Goal: Task Accomplishment & Management: Manage account settings

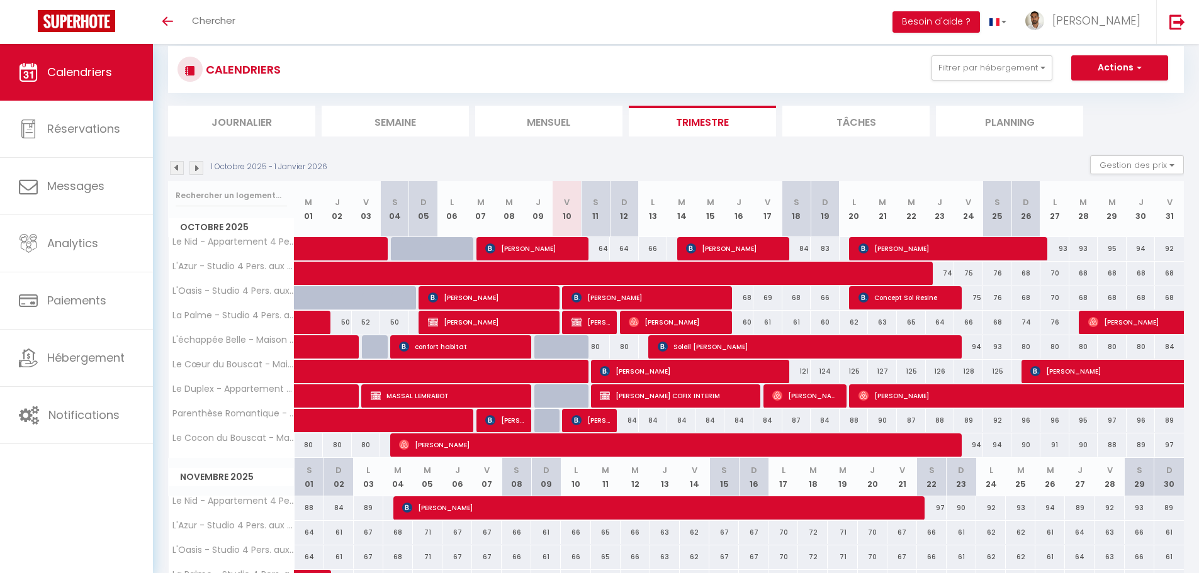
scroll to position [63, 0]
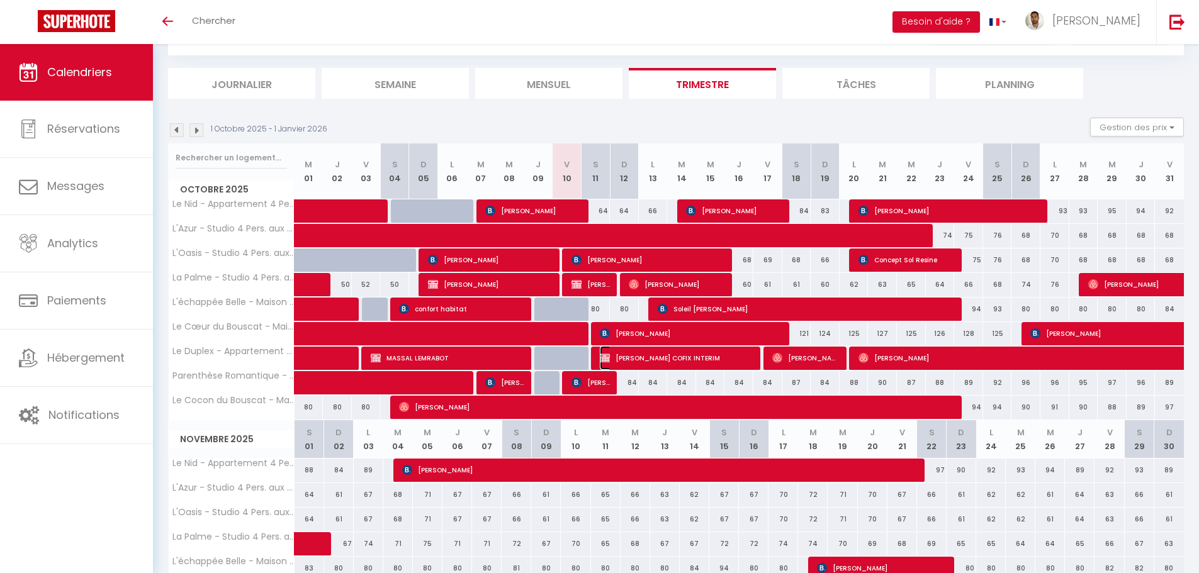
click at [651, 358] on span "[PERSON_NAME] COFIX INTERIM" at bounding box center [677, 358] width 154 height 24
select select "KO"
select select "0"
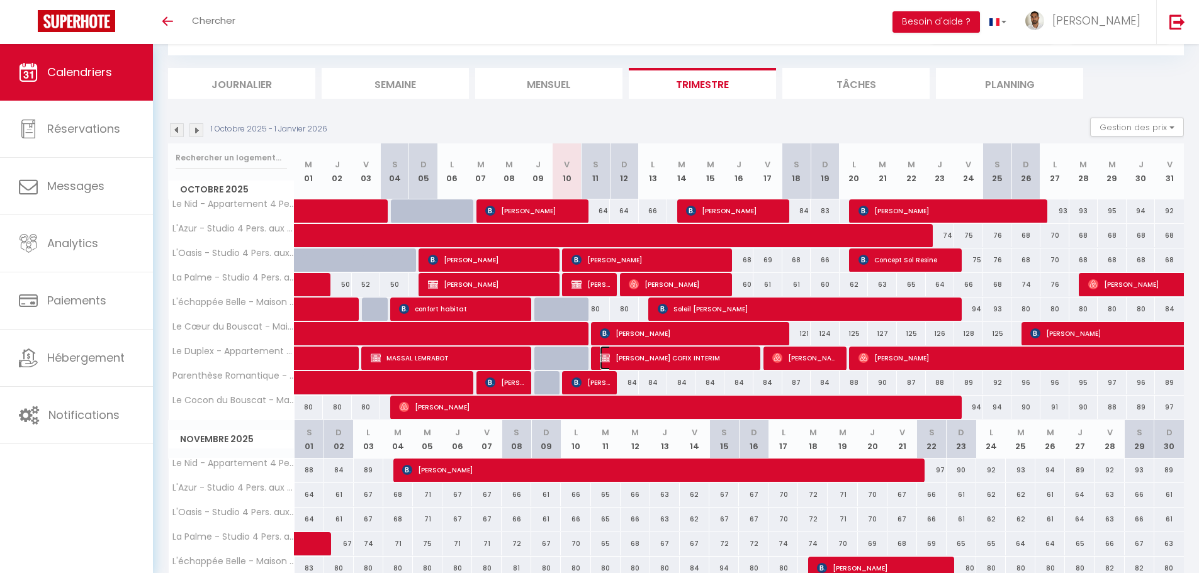
select select "1"
select select
select select "31570"
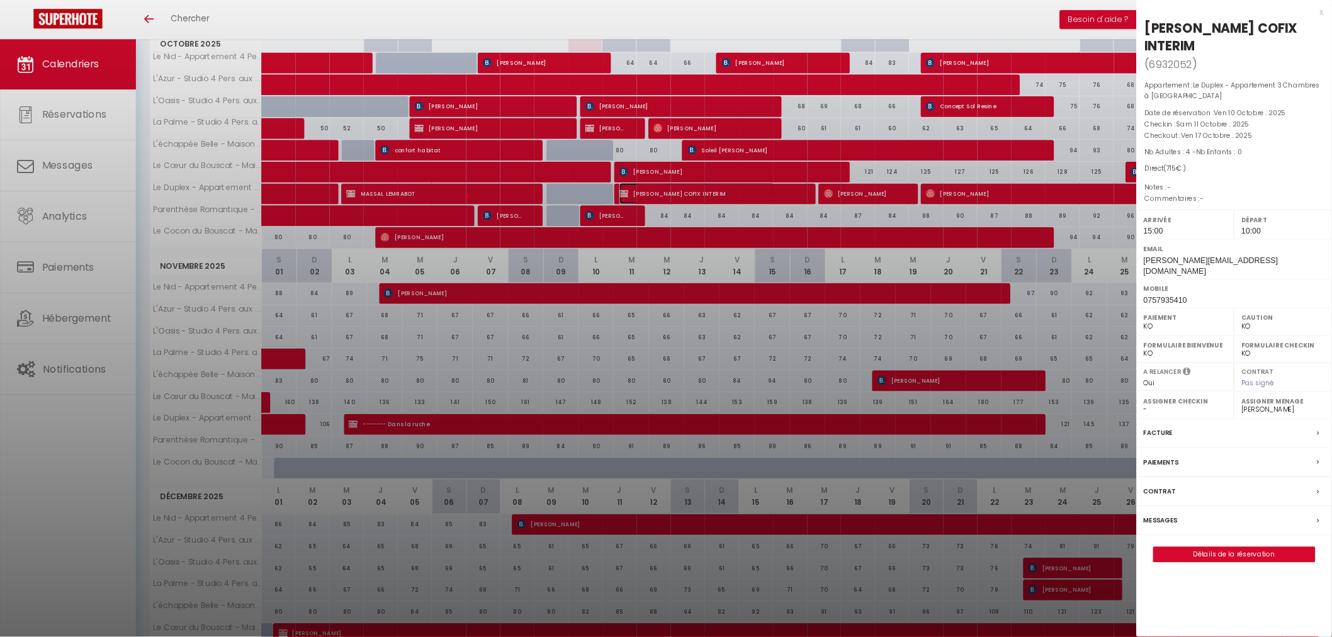
scroll to position [203, 0]
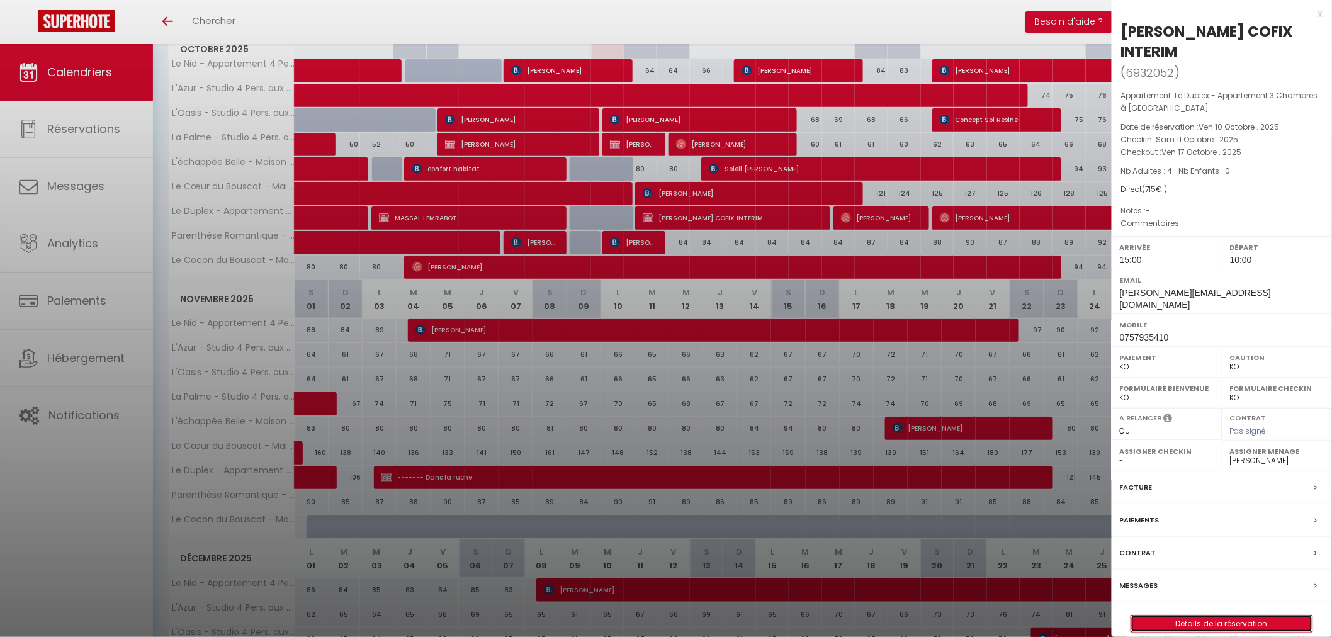
click at [1198, 573] on link "Détails de la réservation" at bounding box center [1221, 623] width 181 height 16
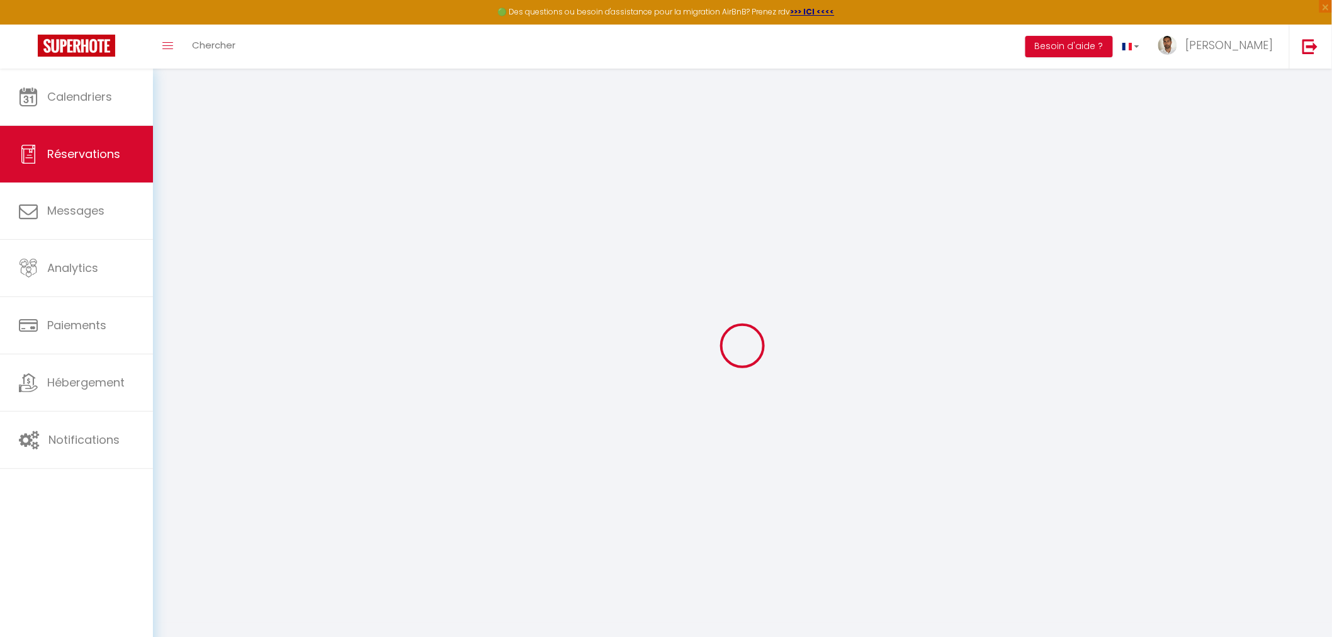
select select
checkbox input "false"
select select
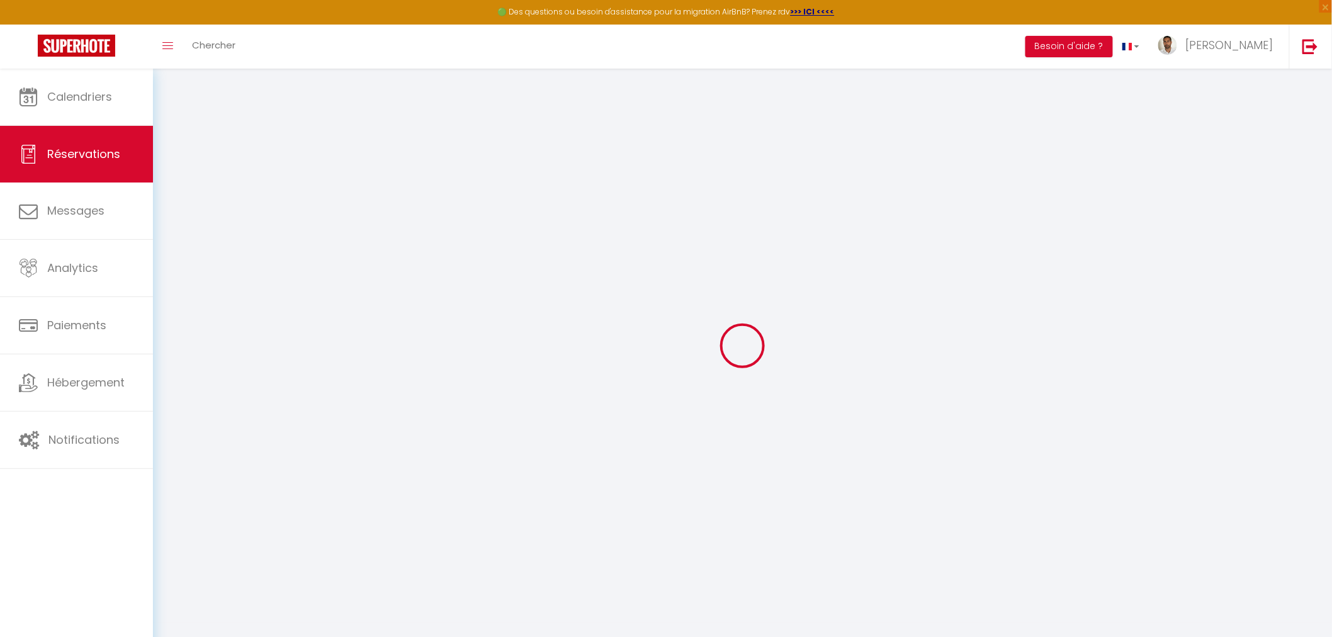
checkbox input "false"
type input "169"
select select
checkbox input "false"
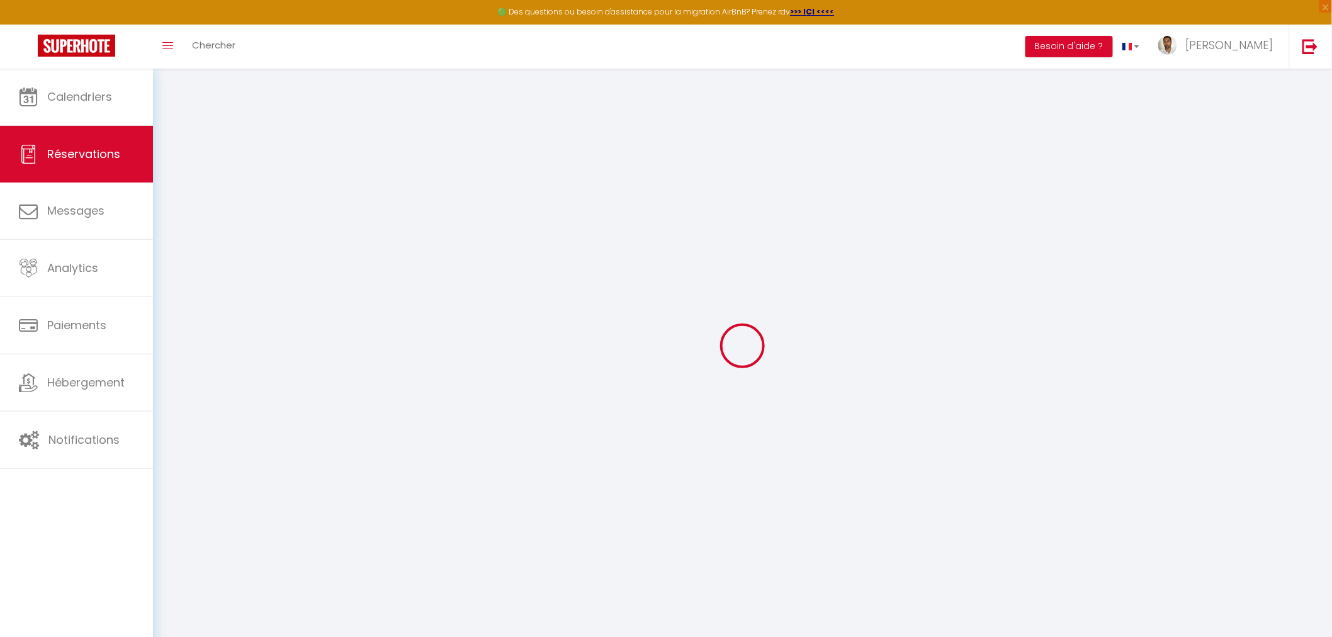
select select "15:00"
select select "10:00"
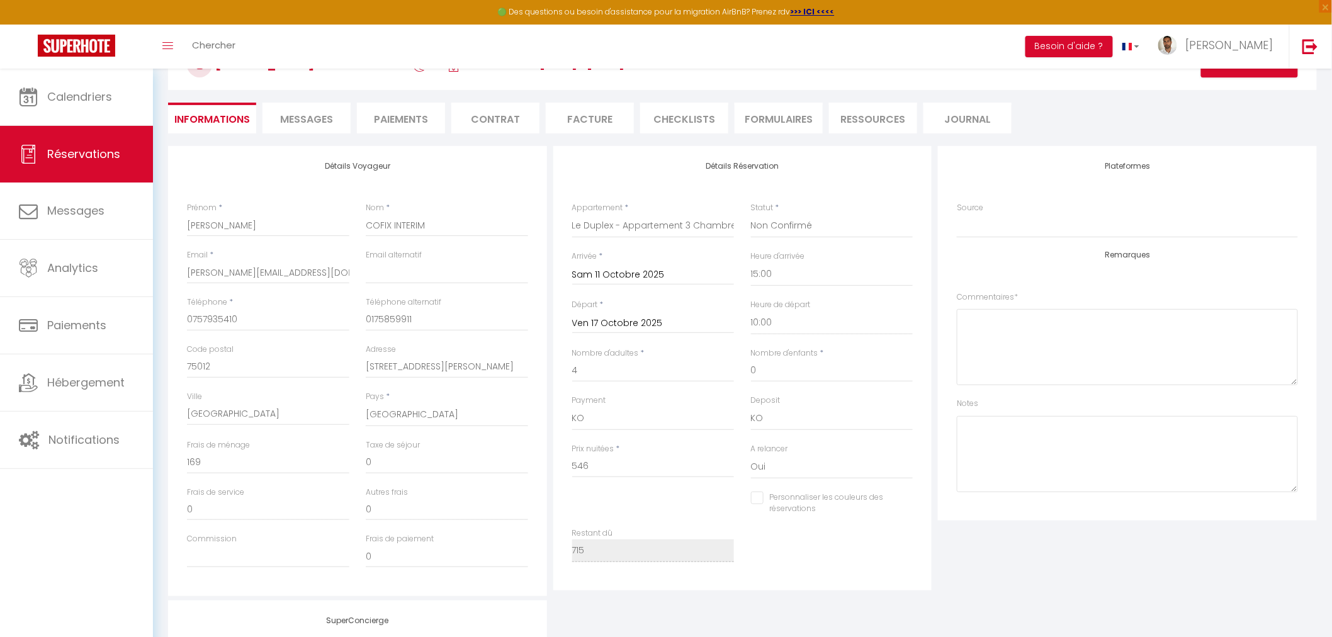
scroll to position [304, 0]
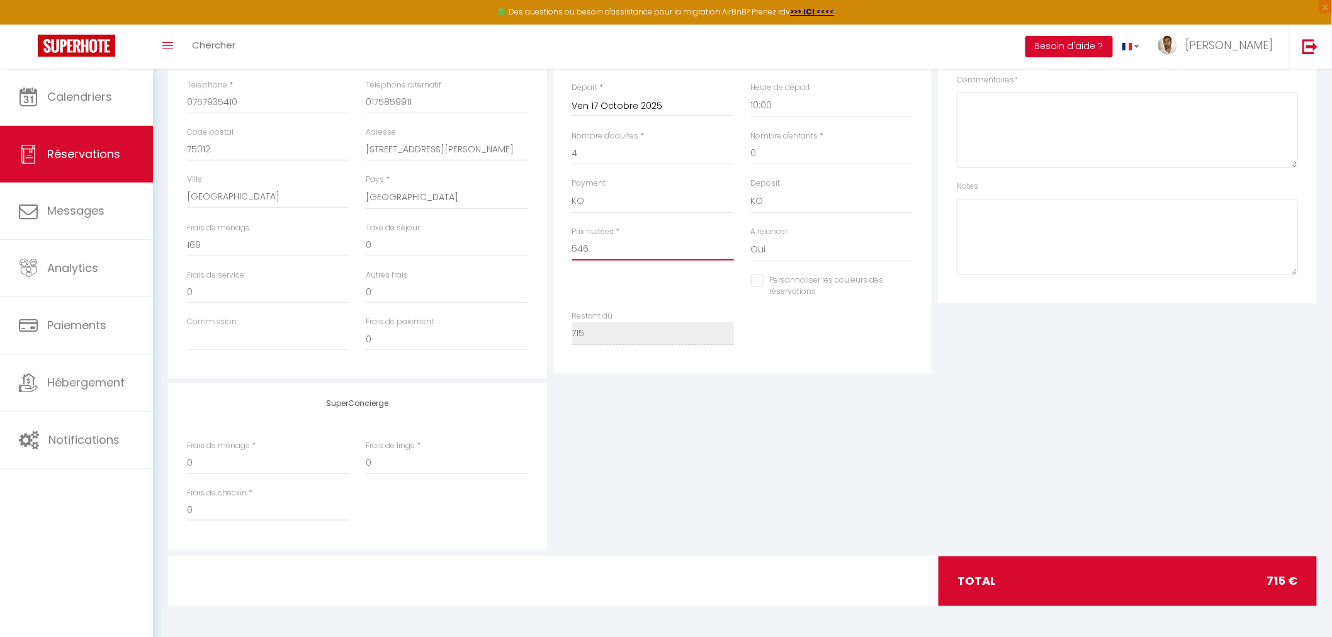
click at [592, 257] on input "546" at bounding box center [653, 249] width 162 height 23
drag, startPoint x: 592, startPoint y: 249, endPoint x: 545, endPoint y: 244, distance: 47.4
click at [545, 244] on div "Détails Voyageur Prénom * [PERSON_NAME] Nom * COFIX INTERIM Email * [EMAIL_ADDR…" at bounding box center [742, 154] width 1155 height 450
type input "6"
checkbox input "false"
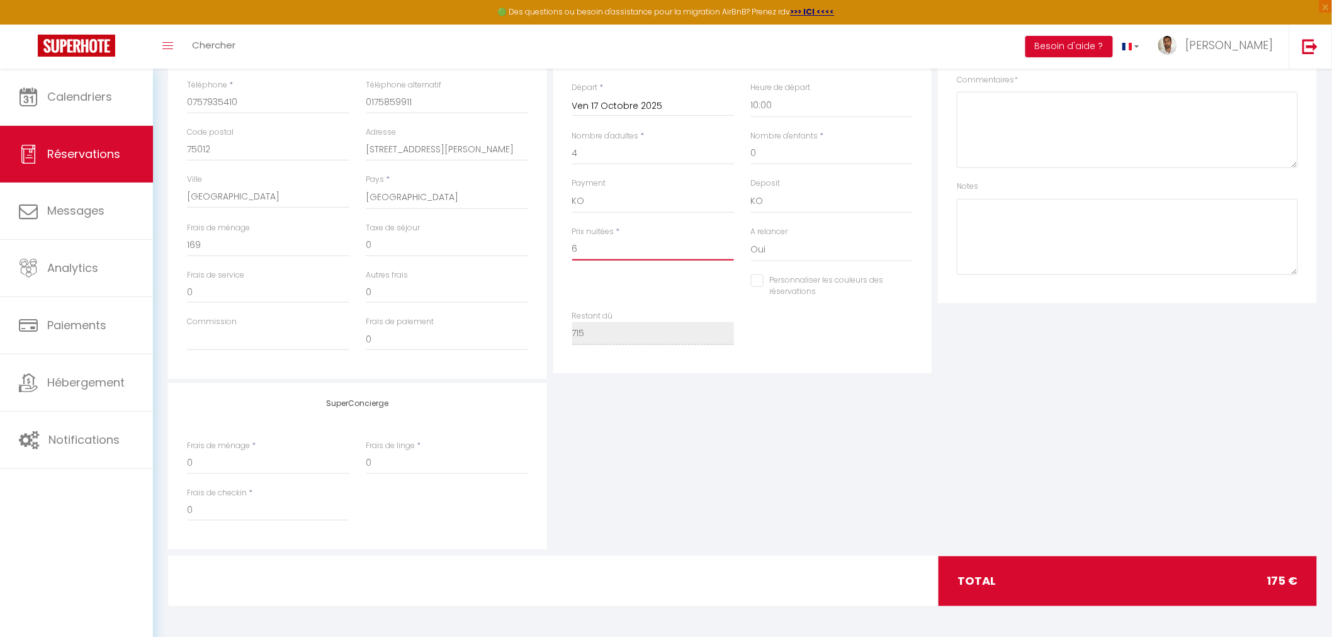
type input "62"
checkbox input "false"
type input "626"
checkbox input "false"
type input "626"
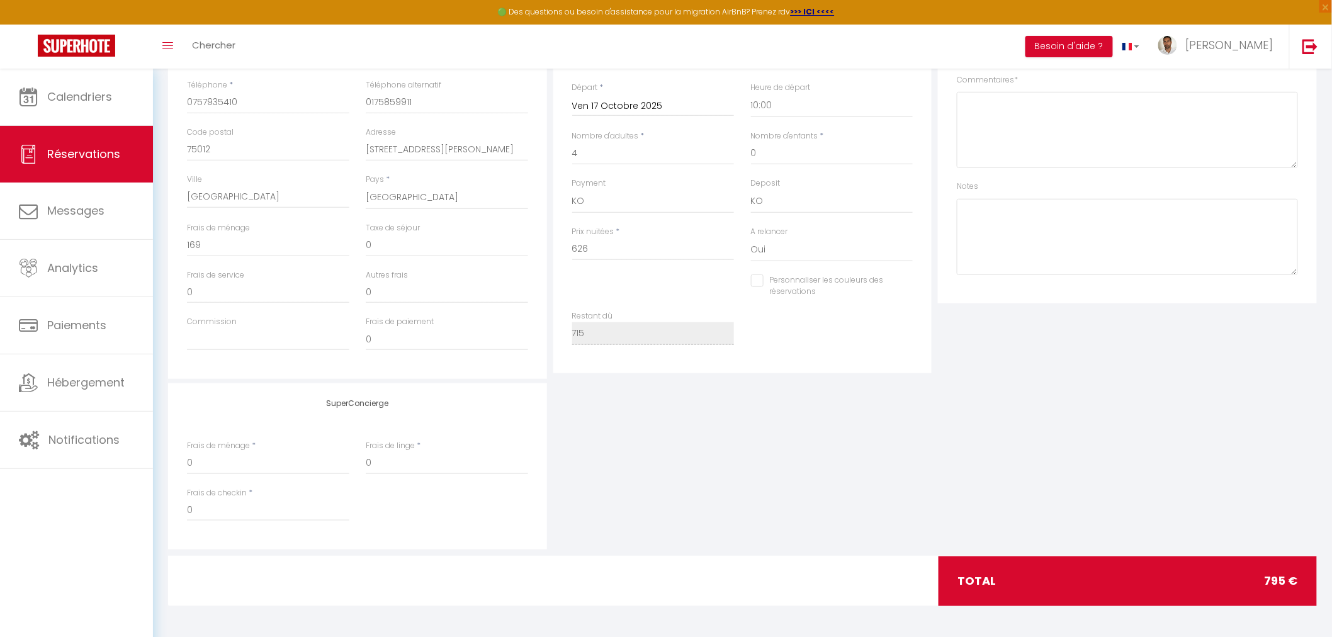
type input "0"
checkbox input "false"
click at [680, 405] on div "SuperConcierge Frais de ménage * 0 Frais de linge * 0 Frais de checkin * 0" at bounding box center [742, 466] width 1155 height 166
click at [265, 246] on input "0" at bounding box center [268, 245] width 162 height 23
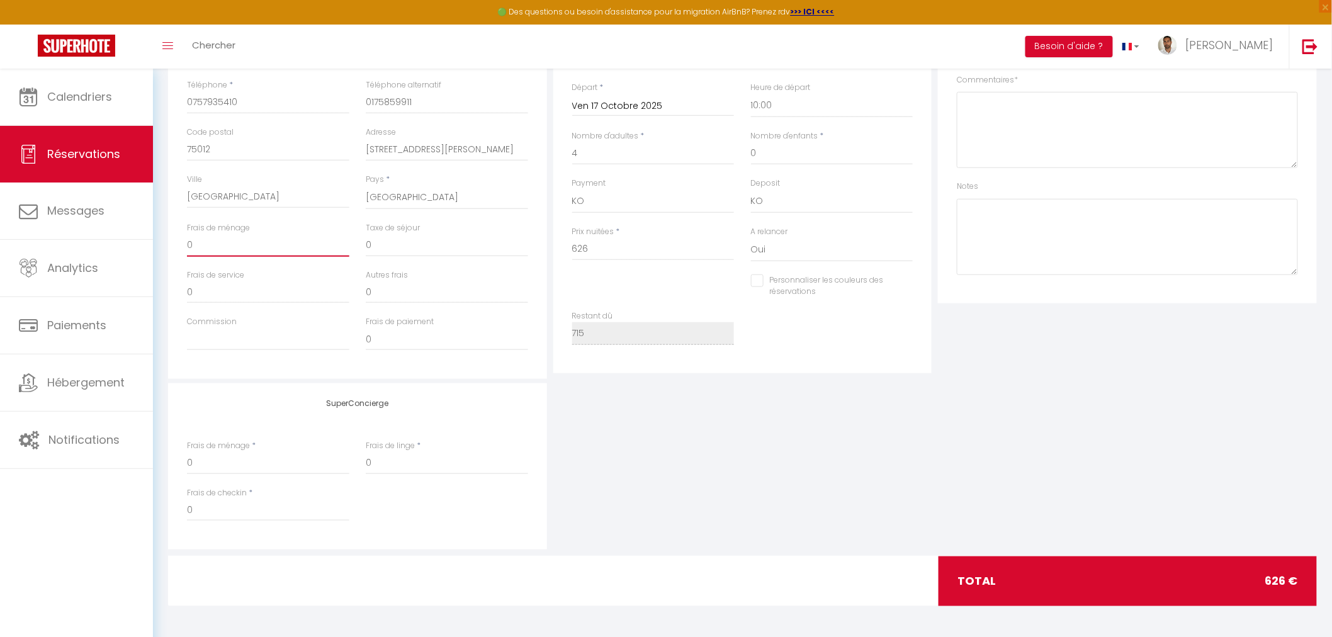
type input "1"
checkbox input "false"
type input "16"
checkbox input "false"
type input "169"
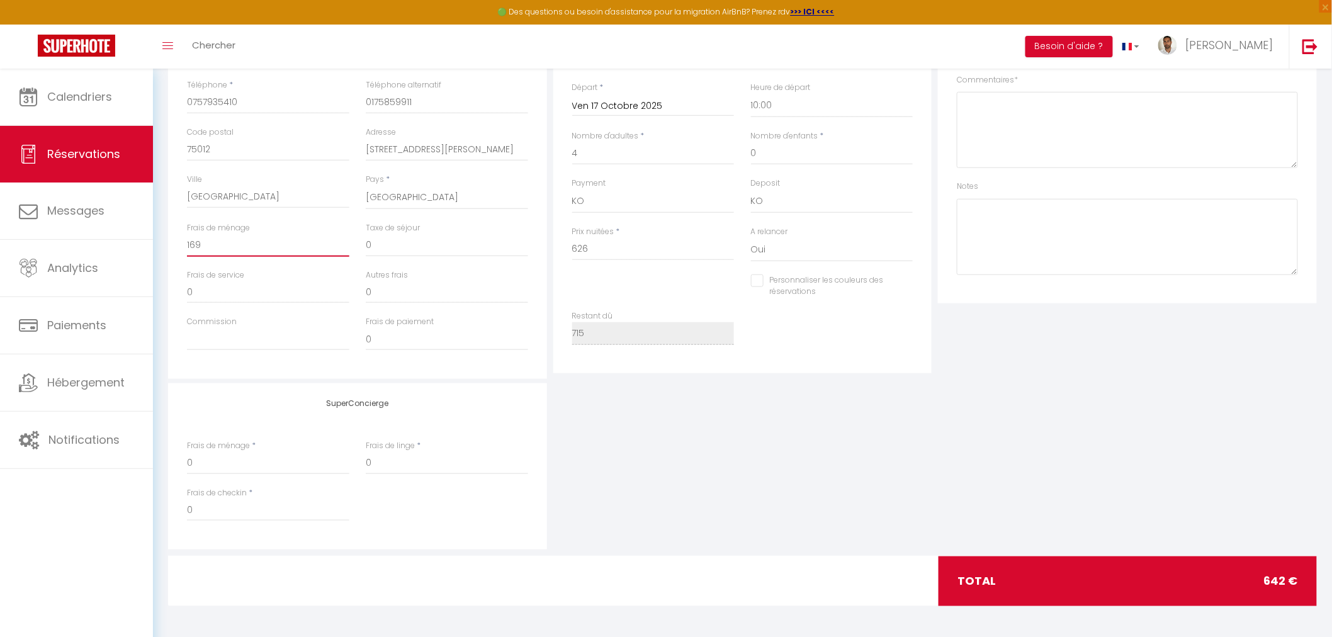
checkbox input "false"
type input "169"
click at [707, 459] on div "SuperConcierge Frais de ménage * 0 Frais de linge * 0 Frais de checkin * 0" at bounding box center [742, 466] width 1155 height 166
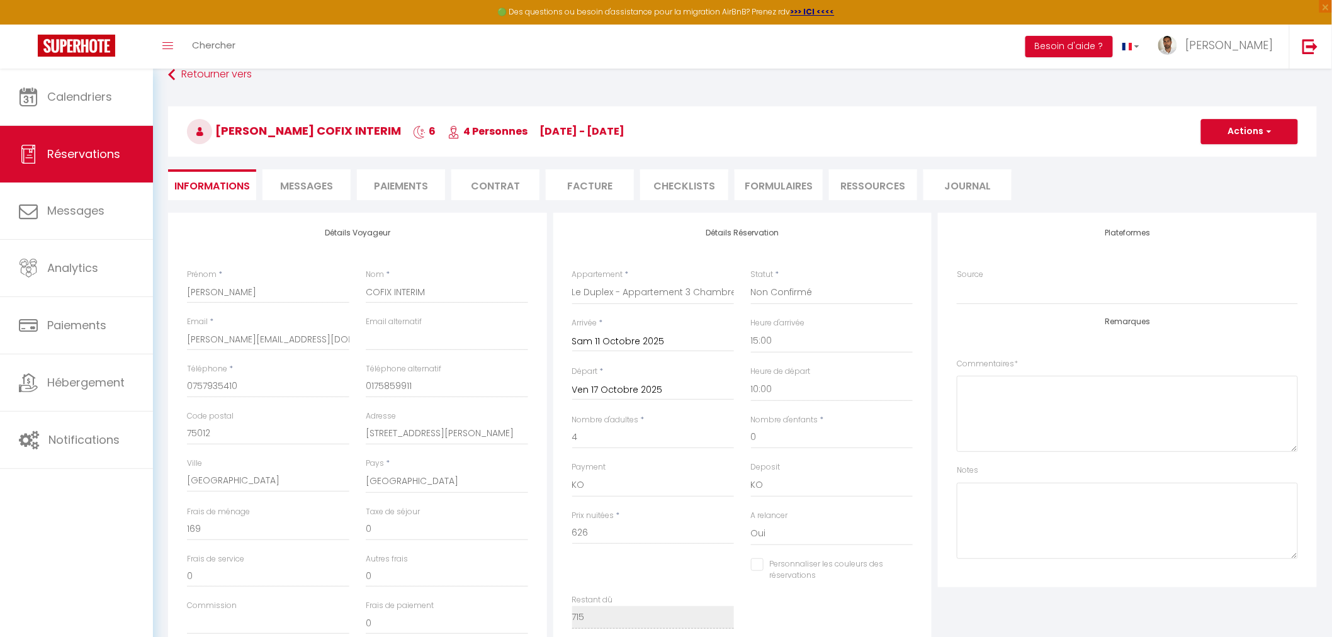
scroll to position [0, 0]
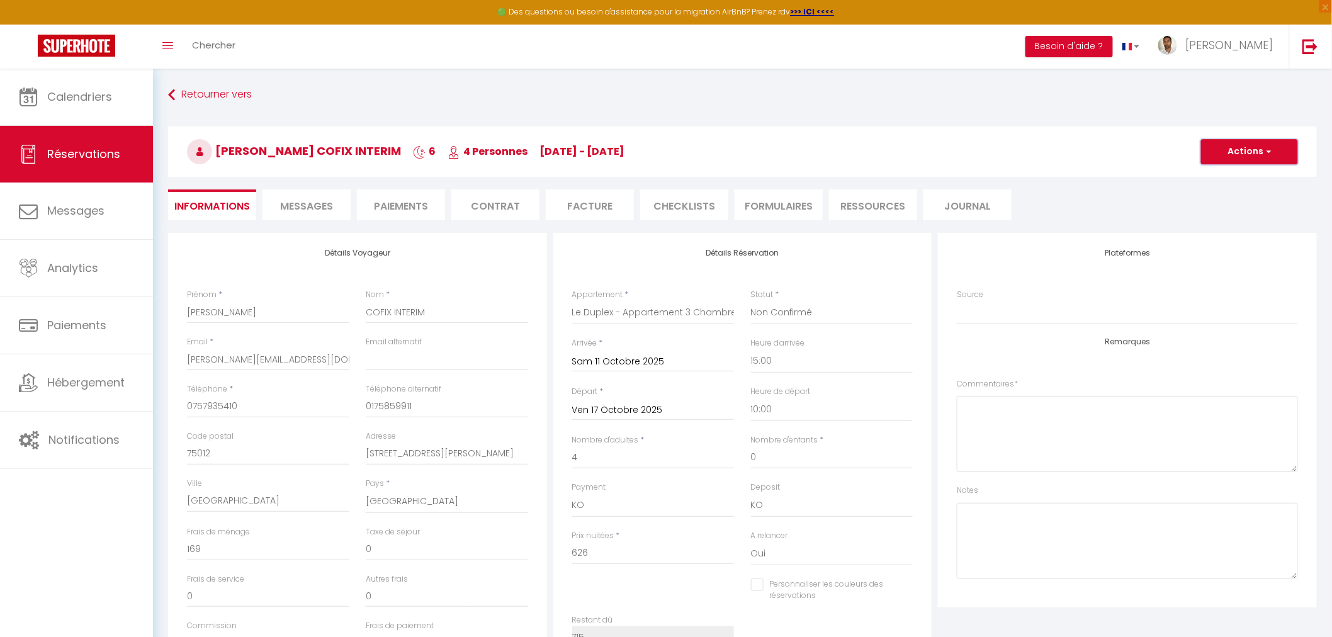
click at [1198, 153] on button "Actions" at bounding box center [1249, 151] width 97 height 25
click at [1198, 179] on link "Enregistrer" at bounding box center [1236, 179] width 99 height 16
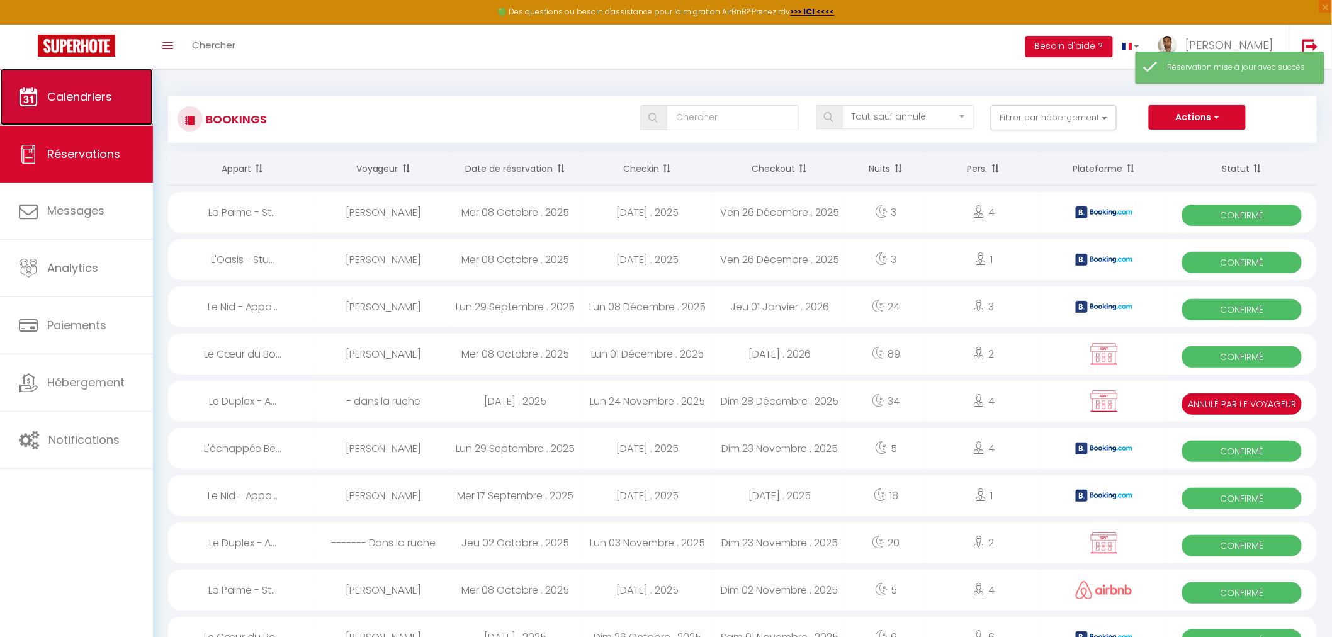
click at [82, 106] on link "Calendriers" at bounding box center [76, 97] width 153 height 57
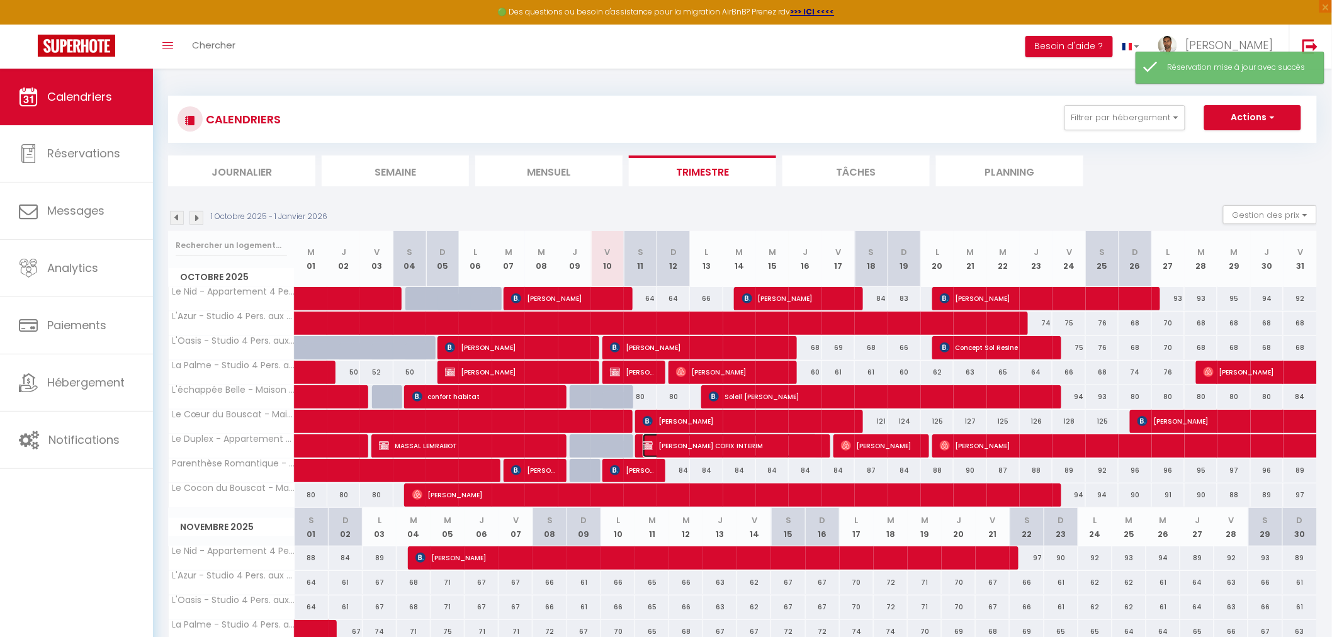
click at [695, 444] on span "[PERSON_NAME] COFIX INTERIM" at bounding box center [730, 446] width 174 height 24
select select "KO"
select select "0"
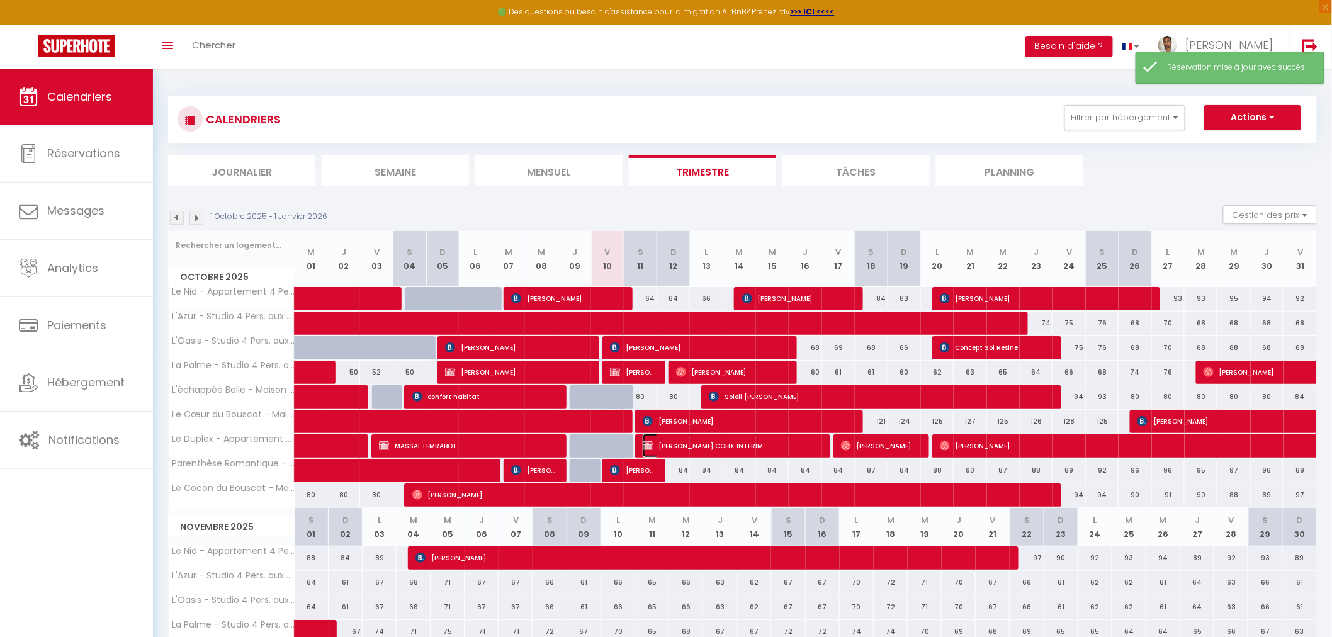
select select "1"
select select
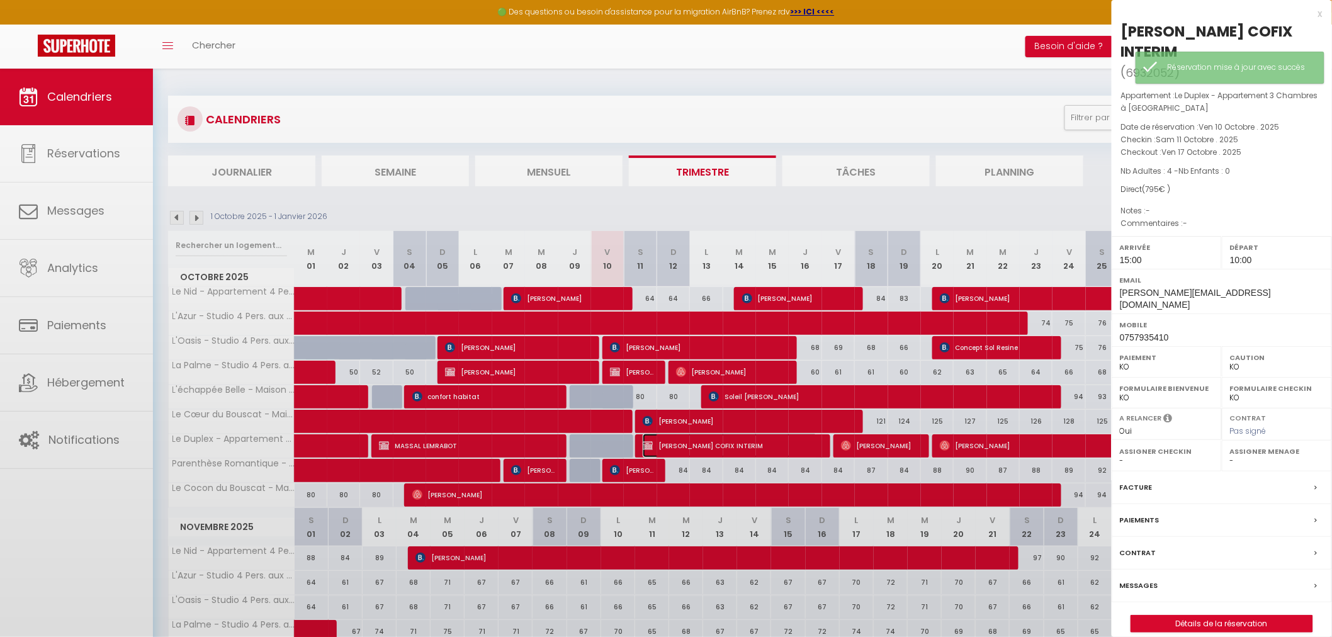
select select "31570"
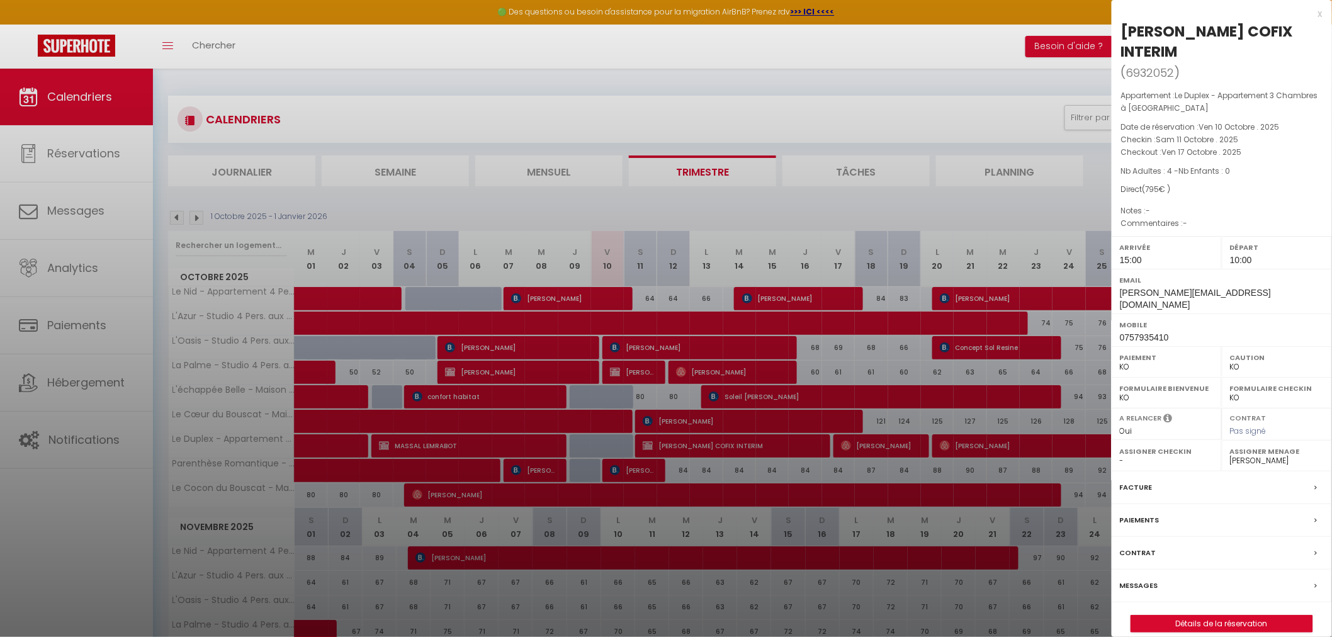
click at [1198, 476] on div "Facture" at bounding box center [1221, 487] width 220 height 33
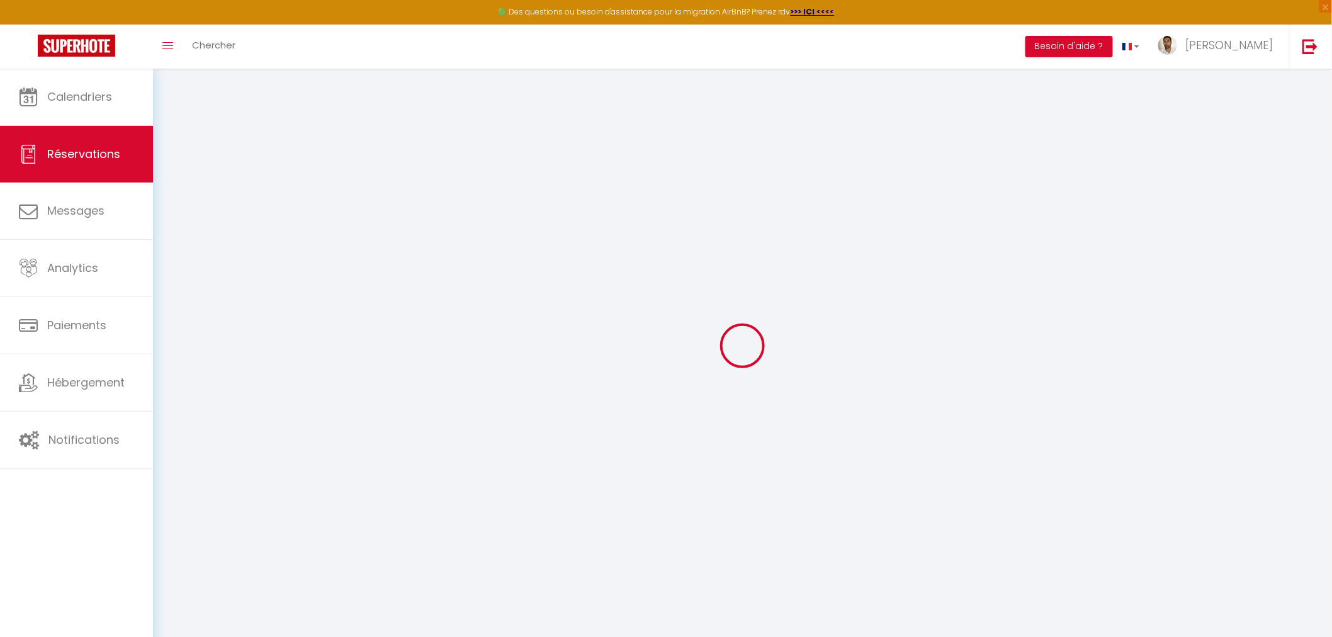
select select
checkbox input "false"
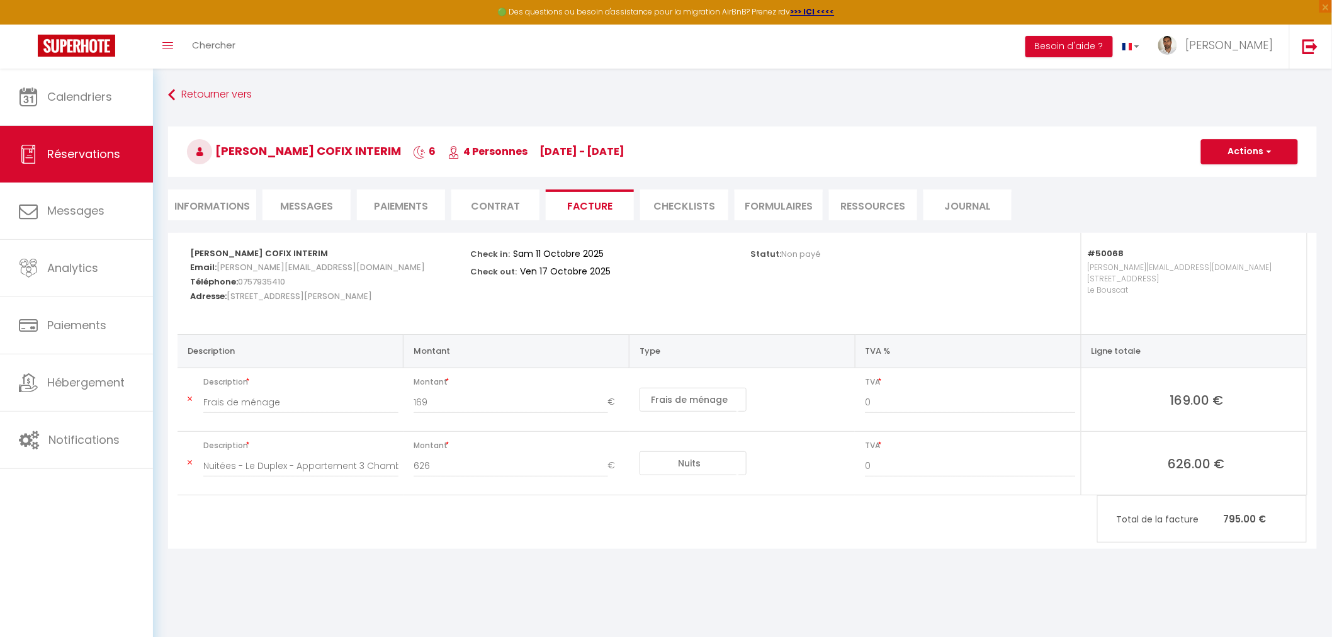
click at [235, 203] on li "Informations" at bounding box center [212, 204] width 88 height 31
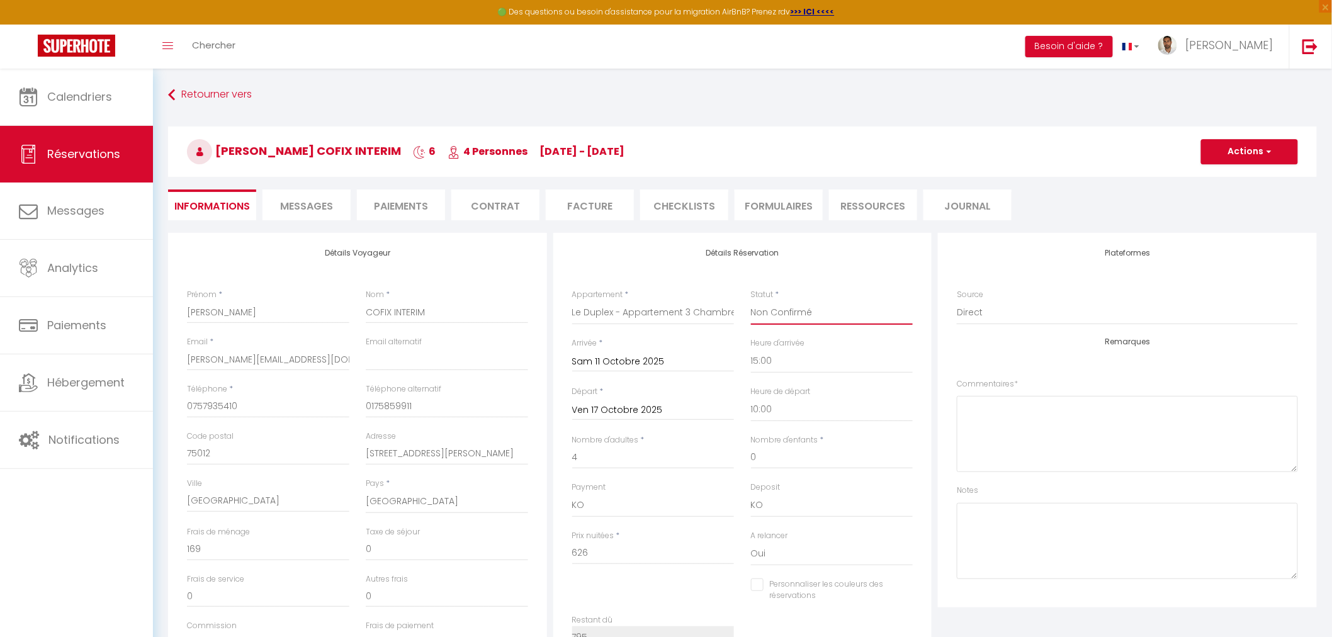
click at [798, 312] on select "Confirmé Non Confirmé [PERSON_NAME] par le voyageur No Show Request" at bounding box center [832, 313] width 162 height 24
select select "1"
click at [751, 301] on select "Confirmé Non Confirmé [PERSON_NAME] par le voyageur No Show Request" at bounding box center [832, 313] width 162 height 24
checkbox input "false"
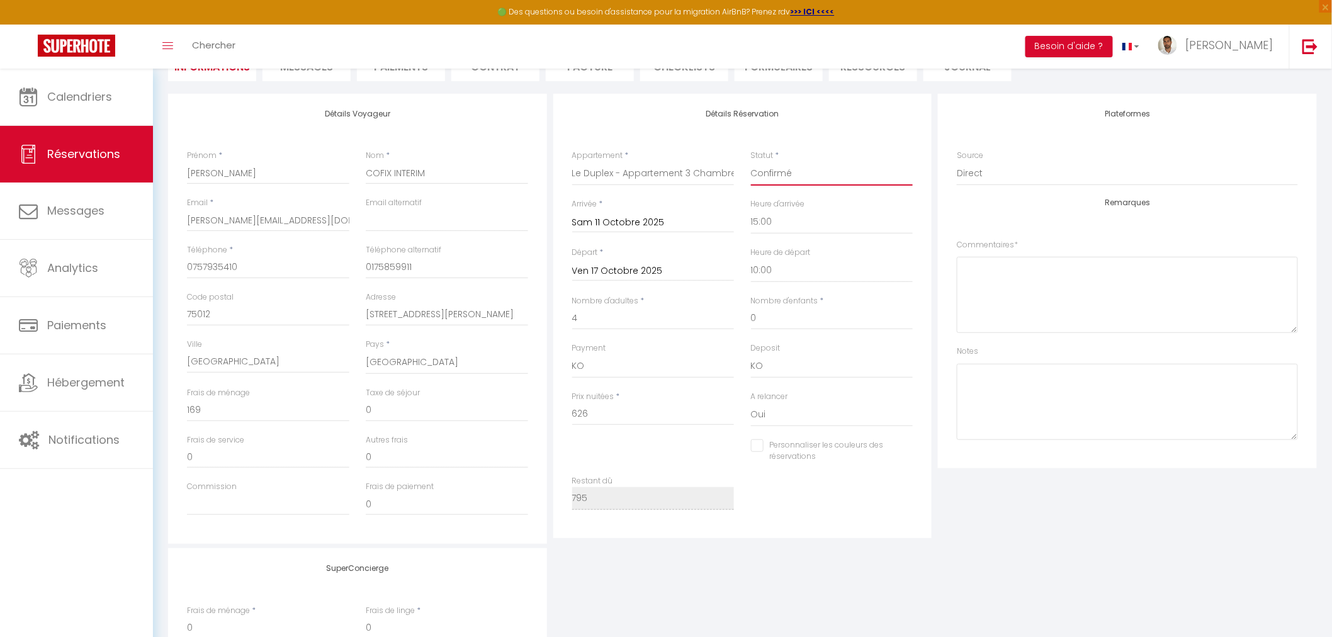
scroll to position [140, 0]
click at [632, 363] on select "OK KO" at bounding box center [653, 366] width 162 height 24
select select "12"
click at [572, 354] on select "OK KO" at bounding box center [653, 366] width 162 height 24
checkbox input "false"
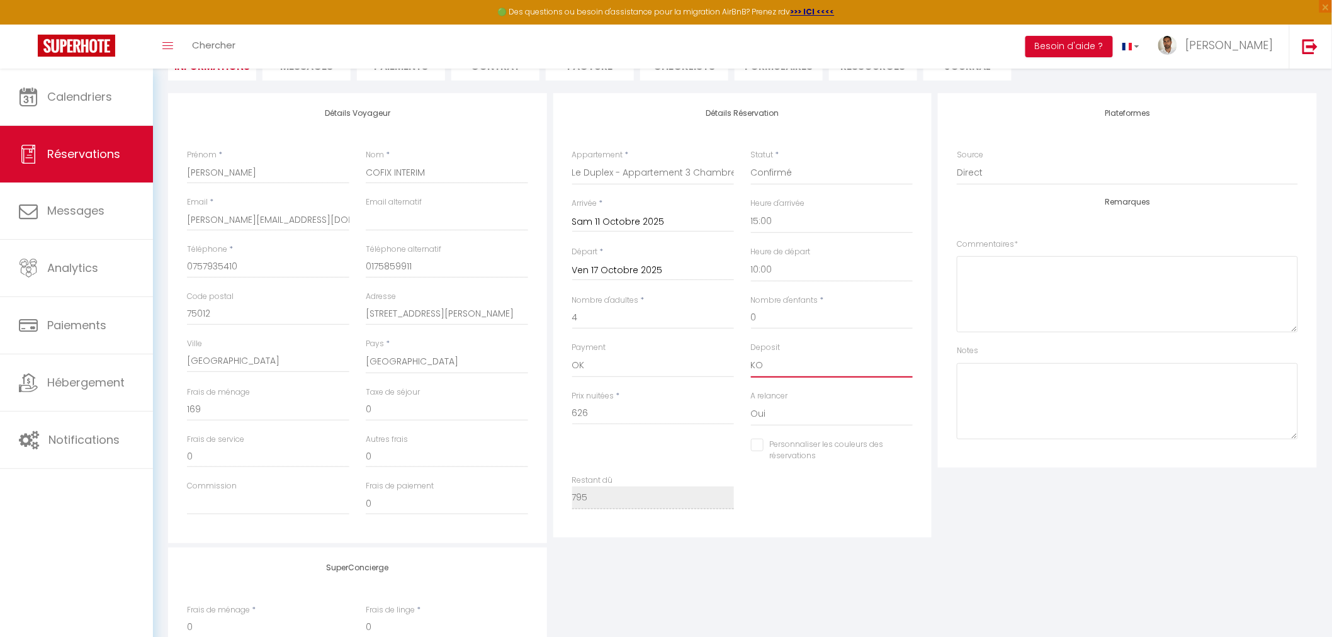
click at [768, 354] on select "OK KO" at bounding box center [832, 366] width 162 height 24
click at [925, 354] on div "Détails Réservation Appartement * Parenthèse Romantique - Love Room avec Jacuzz…" at bounding box center [742, 315] width 379 height 444
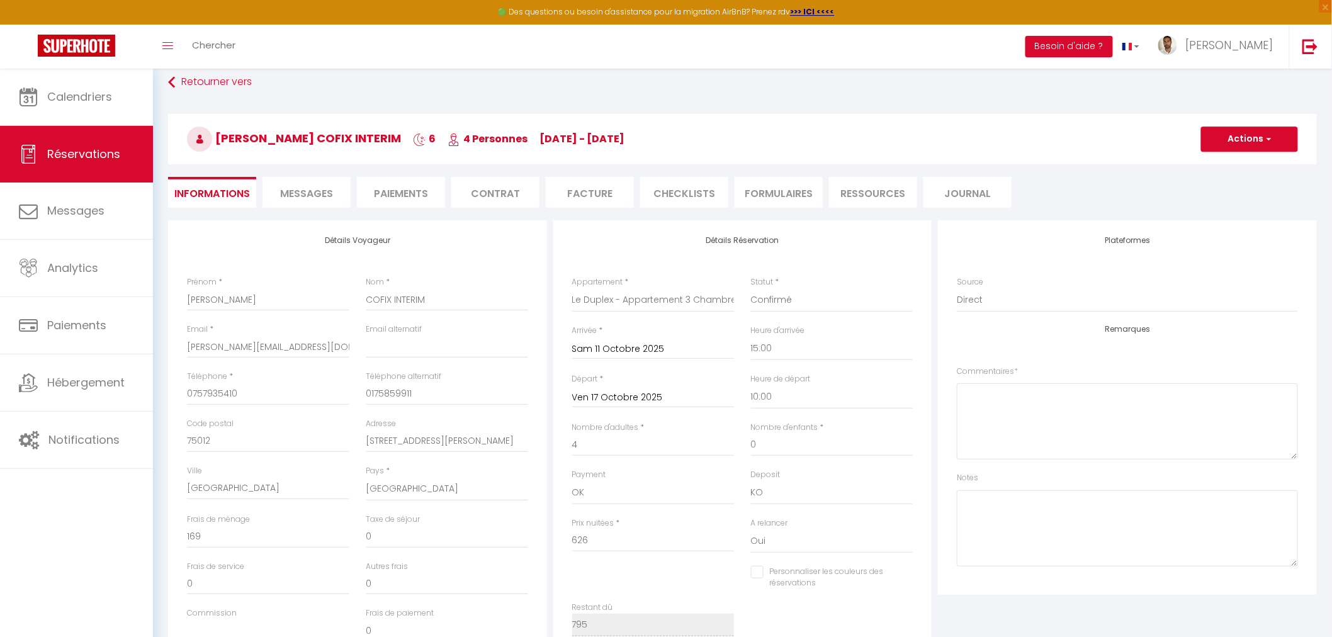
scroll to position [0, 0]
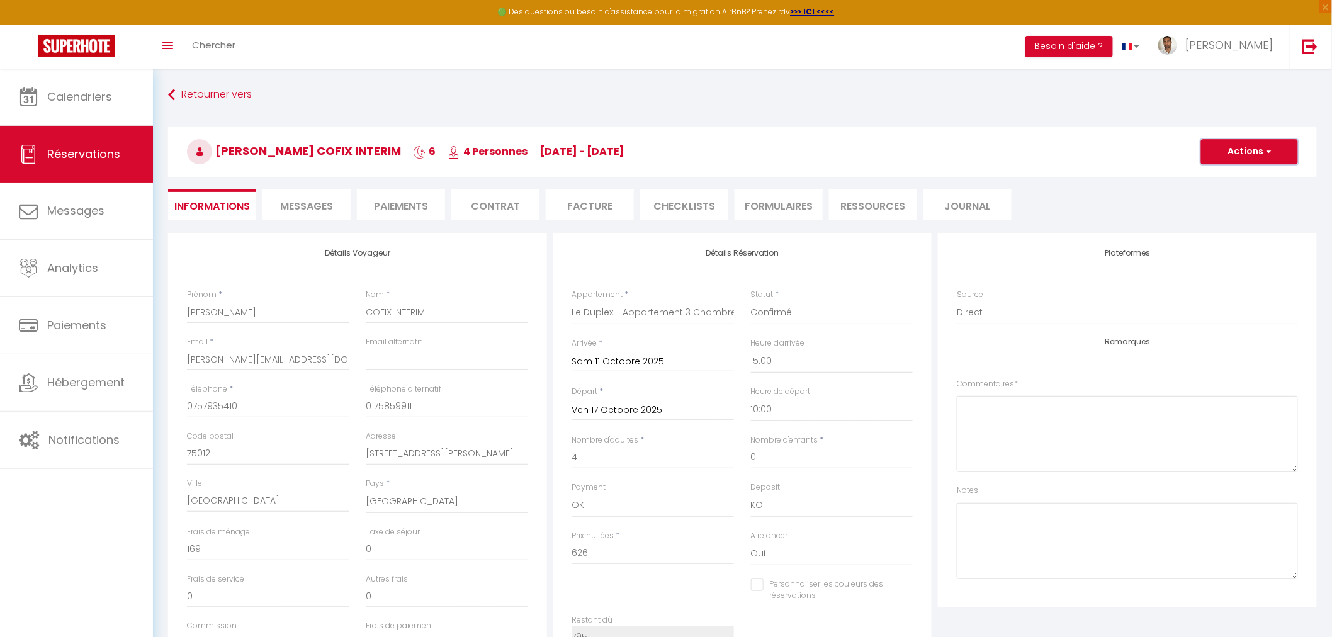
click at [1198, 145] on button "Actions" at bounding box center [1249, 151] width 97 height 25
click at [1198, 176] on link "Enregistrer" at bounding box center [1236, 179] width 99 height 16
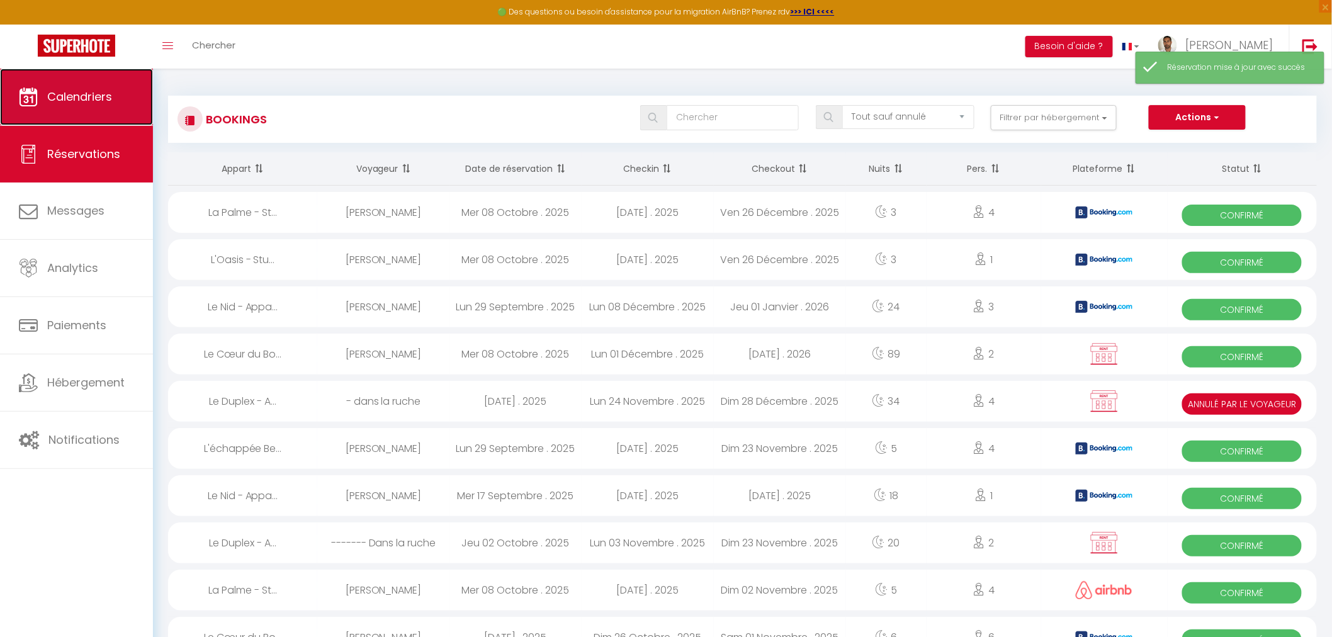
click at [94, 98] on span "Calendriers" at bounding box center [79, 97] width 65 height 16
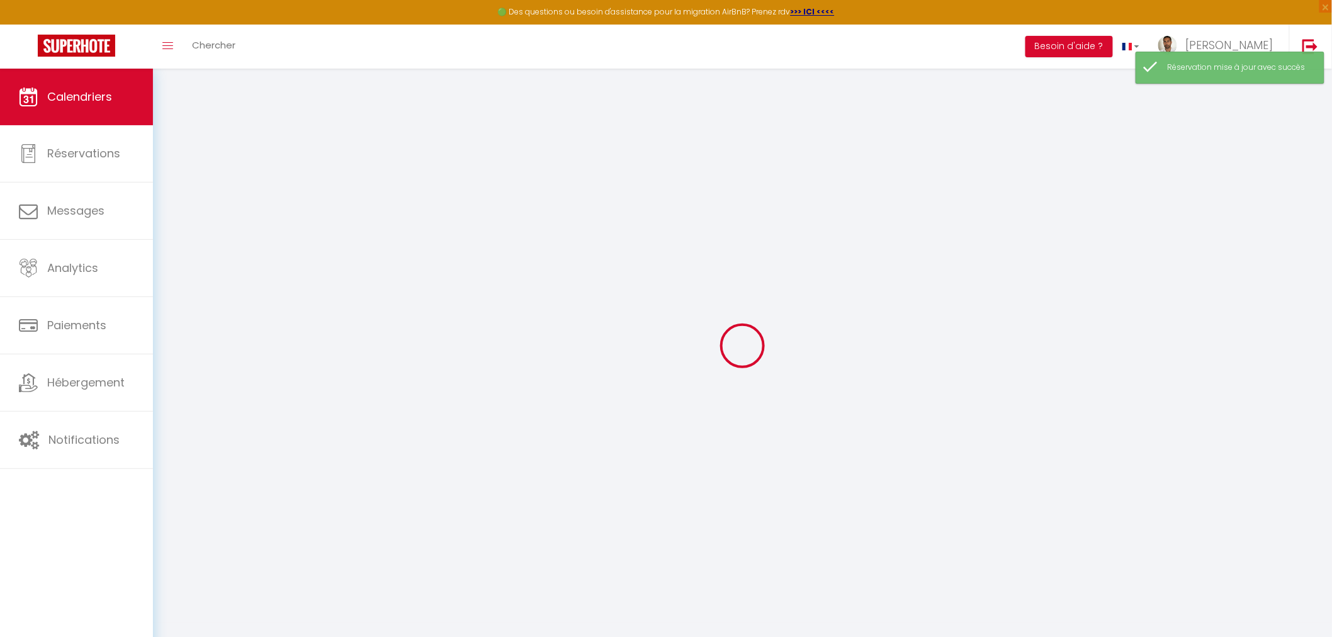
select select
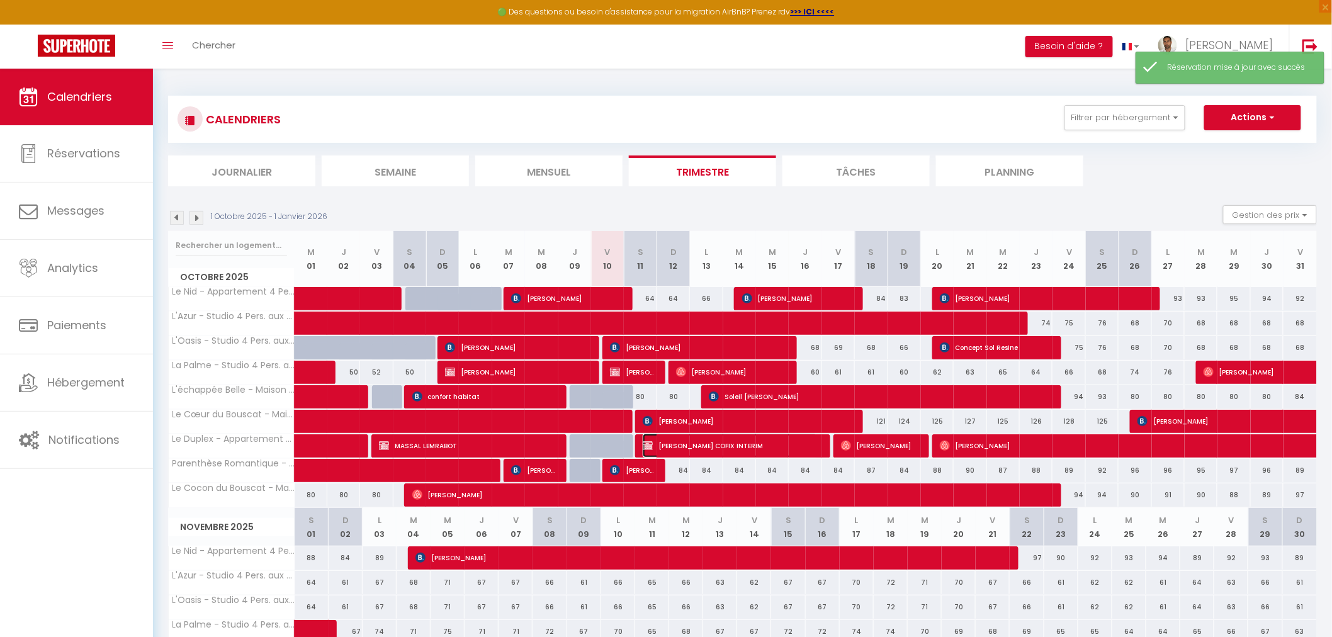
click at [681, 444] on span "[PERSON_NAME] COFIX INTERIM" at bounding box center [730, 446] width 174 height 24
select select "OK"
select select "KO"
select select "0"
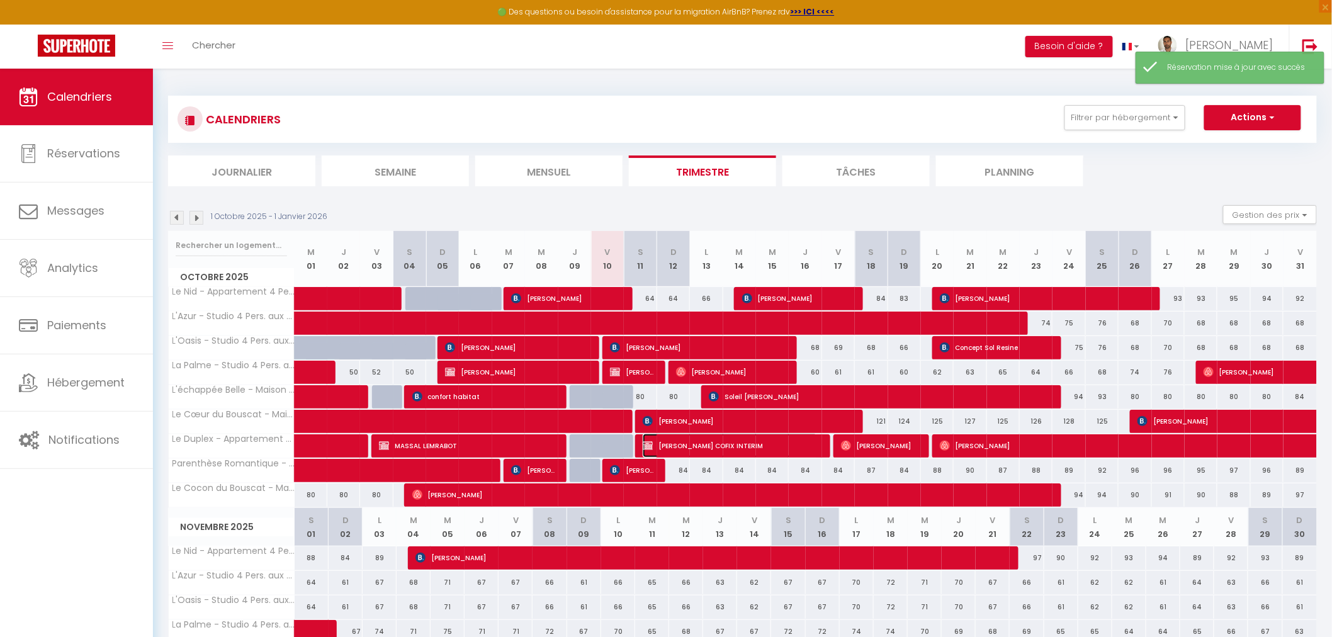
select select "1"
select select
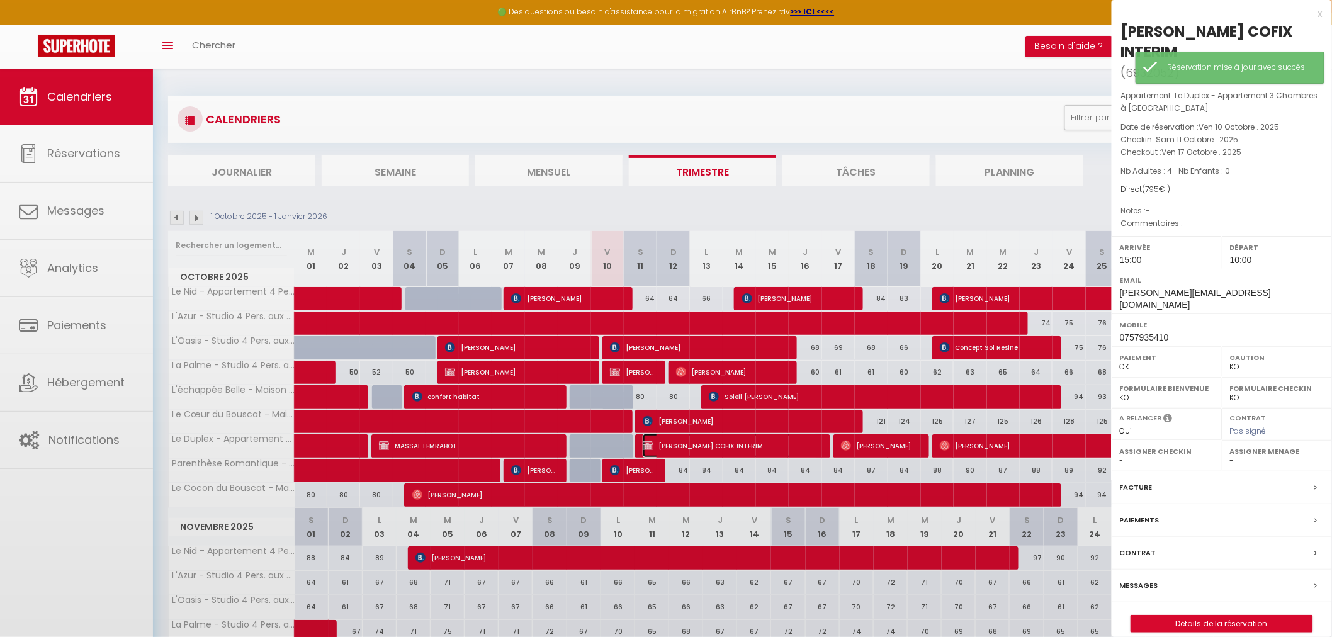
select select "31570"
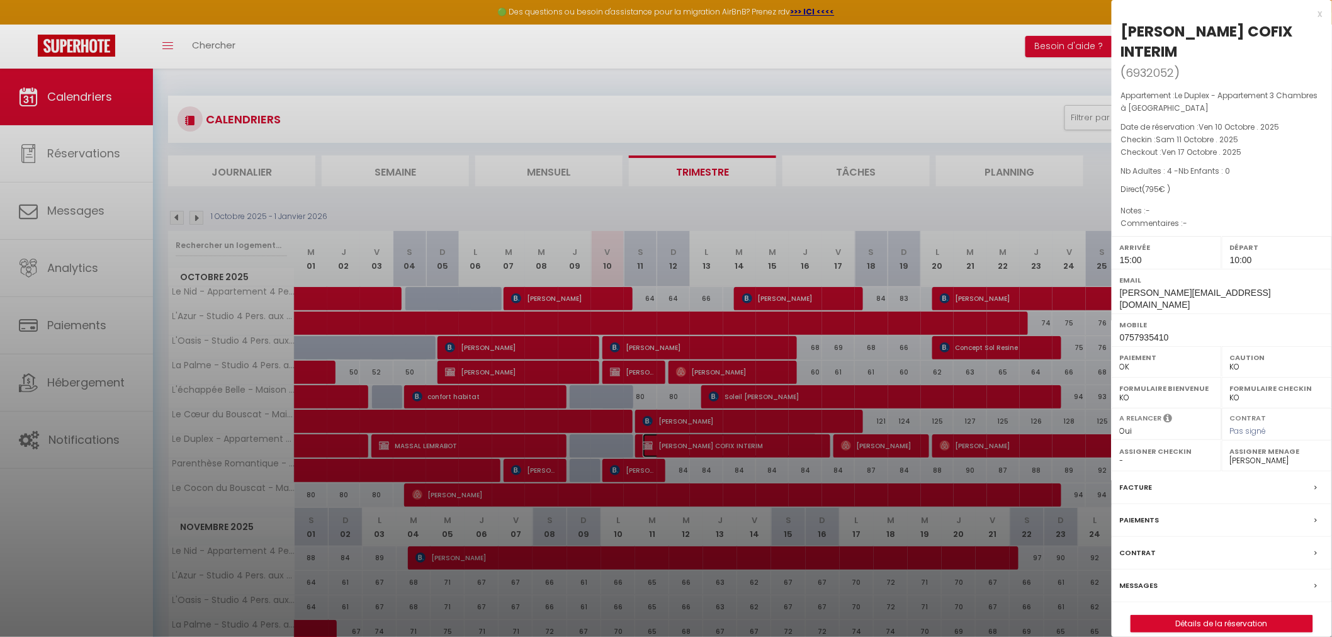
scroll to position [70, 0]
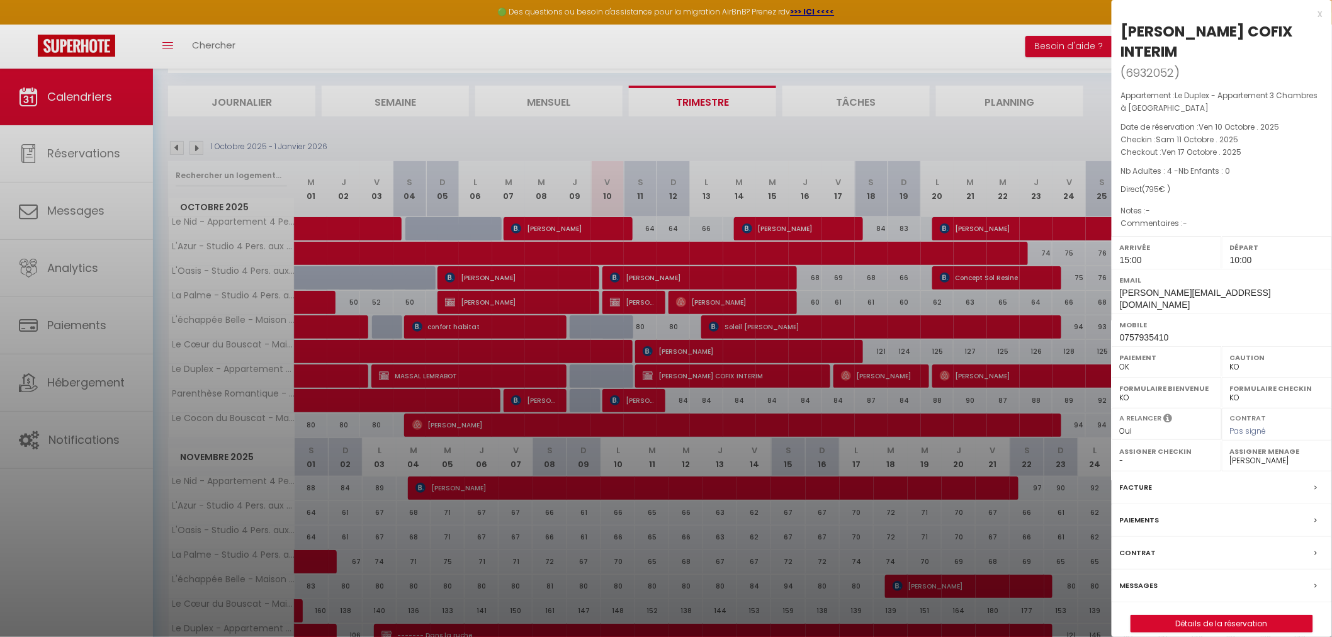
click at [1196, 475] on div "Facture" at bounding box center [1221, 487] width 220 height 33
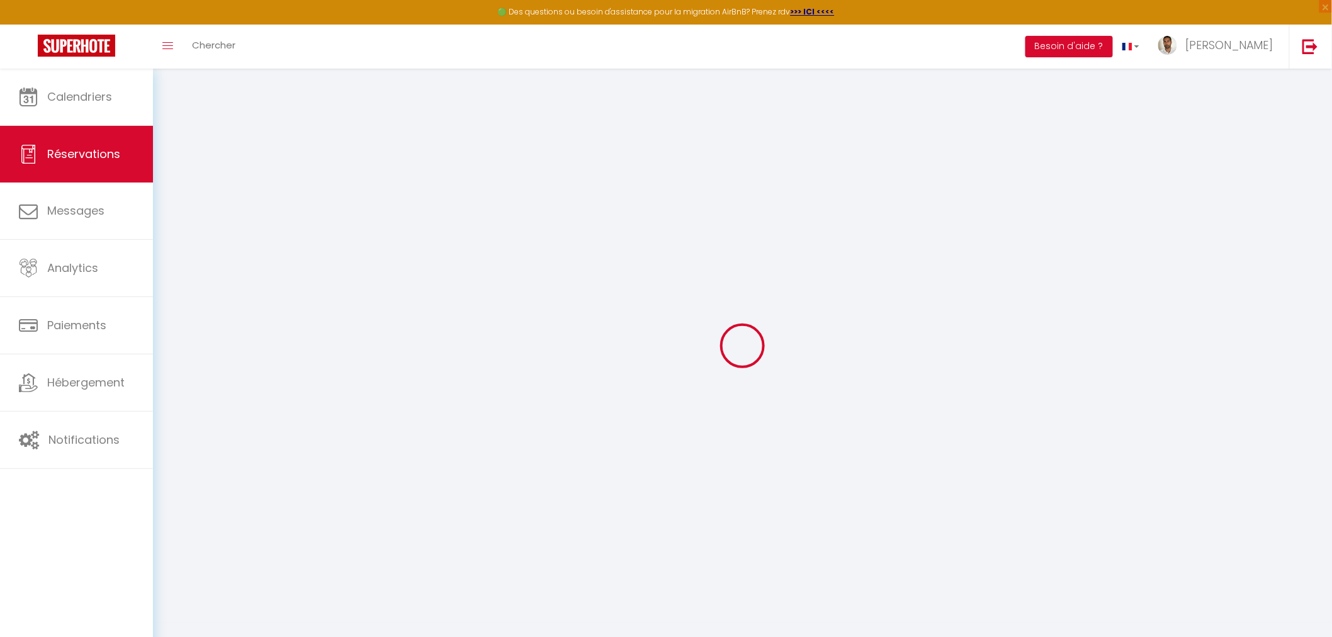
select select
checkbox input "false"
select select
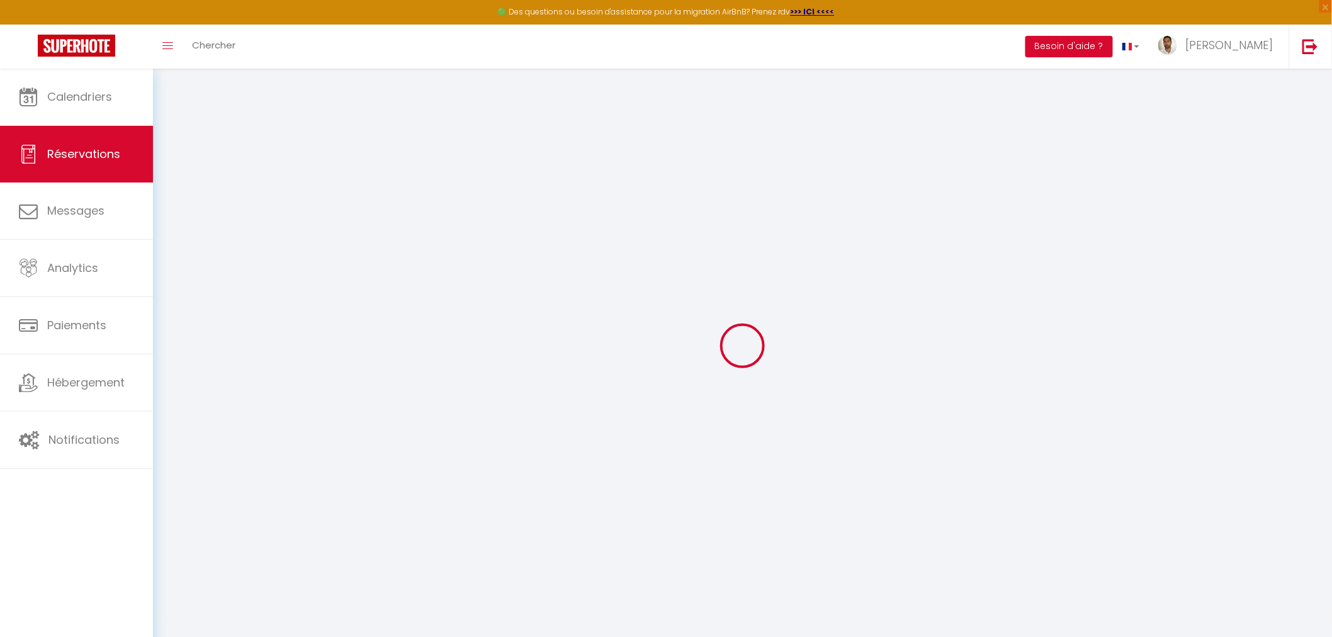
checkbox input "false"
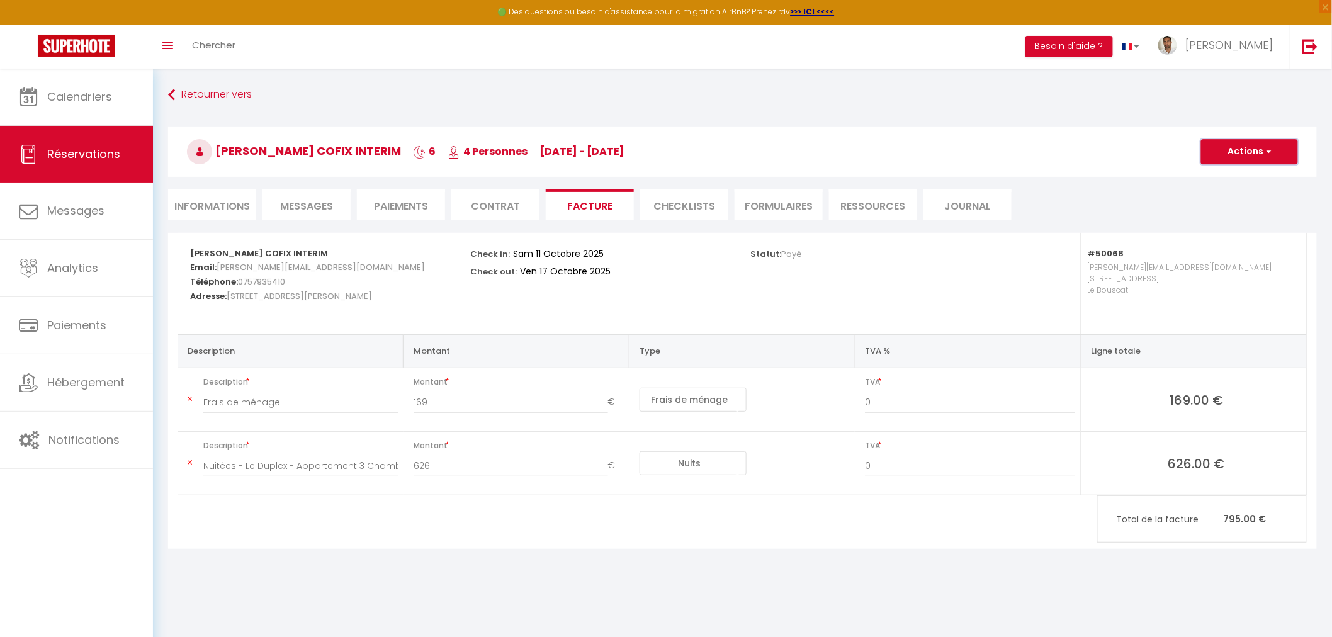
click at [1198, 148] on button "Actions" at bounding box center [1249, 151] width 97 height 25
click at [1198, 193] on link "Aperçu et éditer" at bounding box center [1240, 196] width 106 height 16
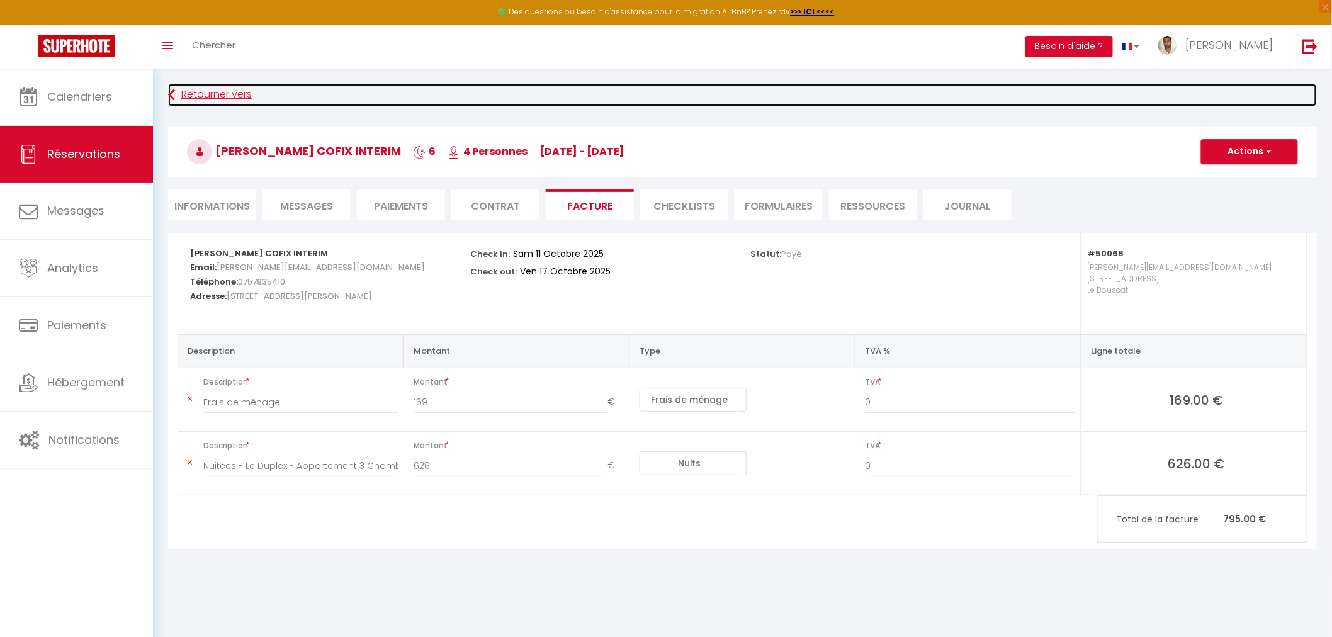
click at [174, 90] on icon at bounding box center [171, 95] width 7 height 23
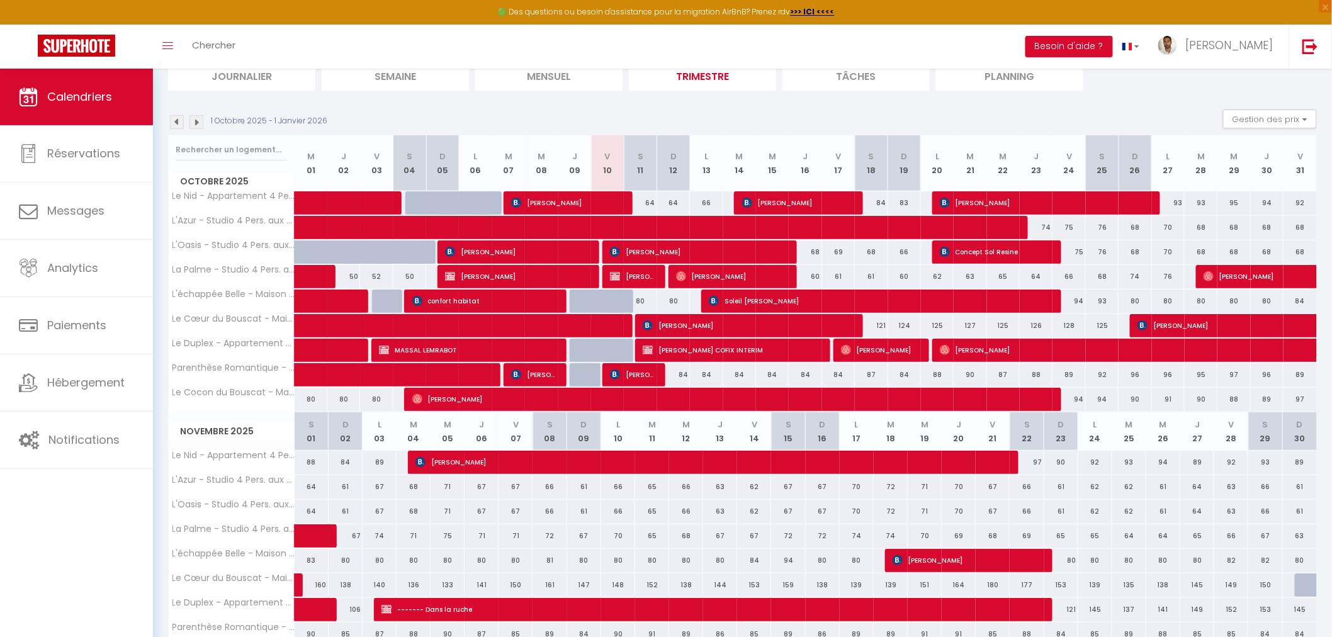
scroll to position [24, 0]
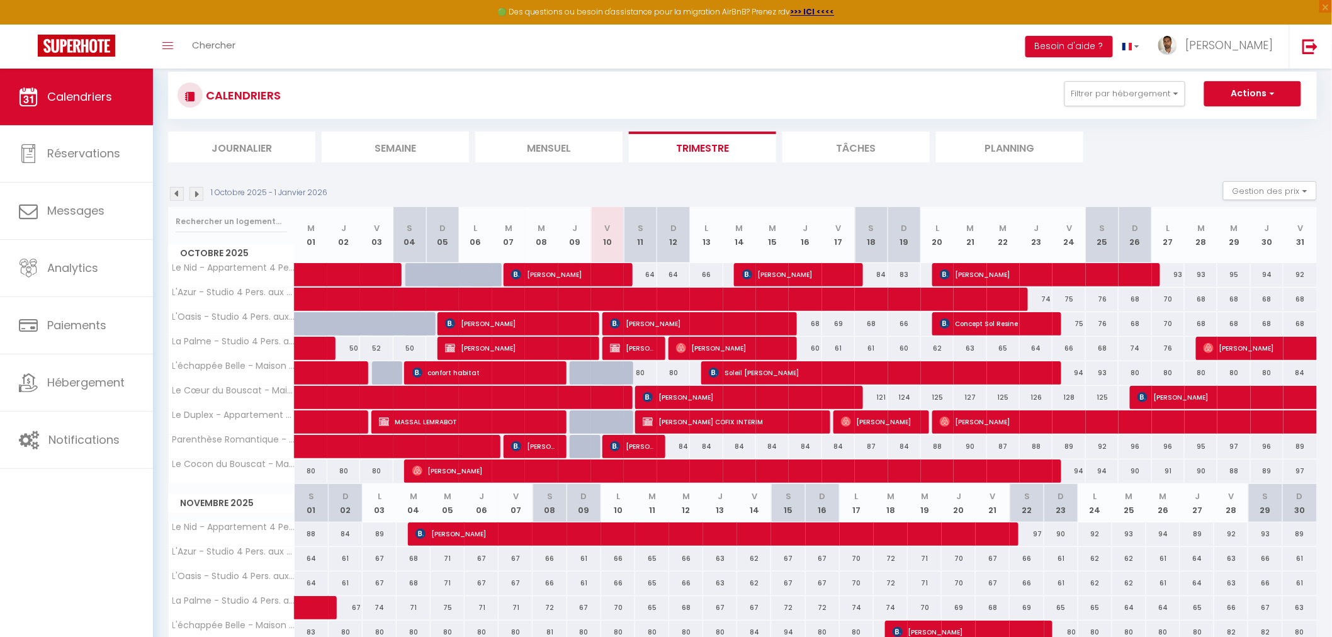
click at [198, 190] on img at bounding box center [196, 194] width 14 height 14
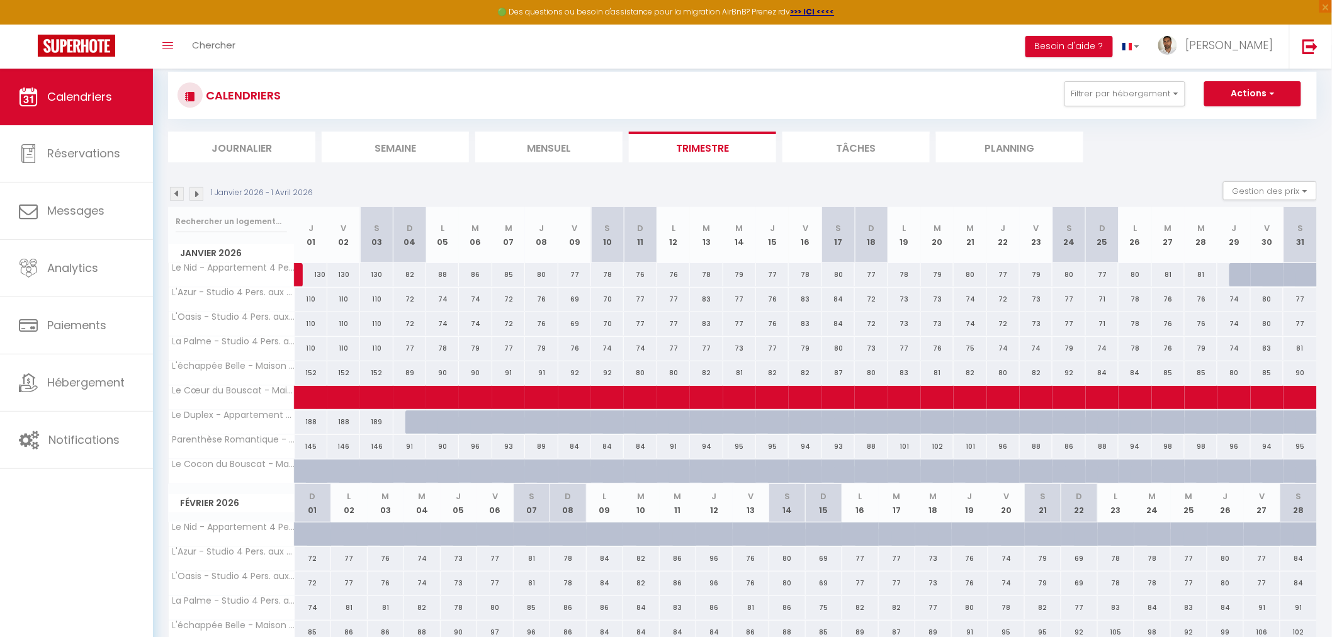
click at [172, 191] on img at bounding box center [177, 194] width 14 height 14
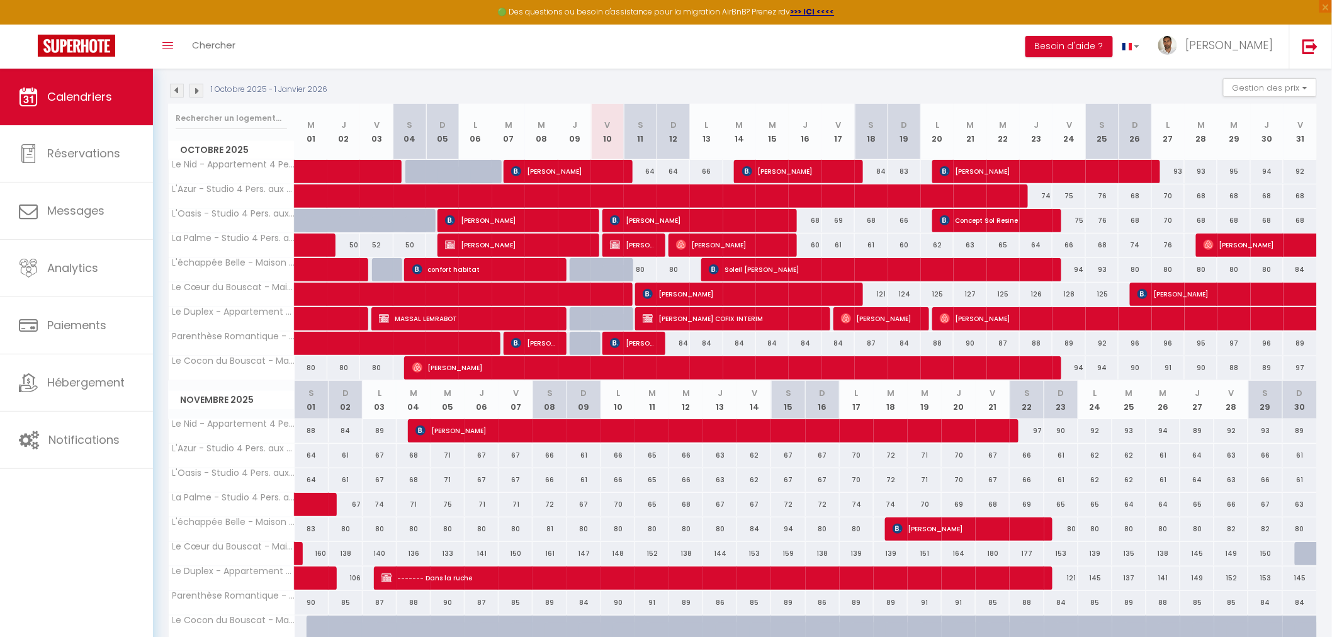
scroll to position [94, 0]
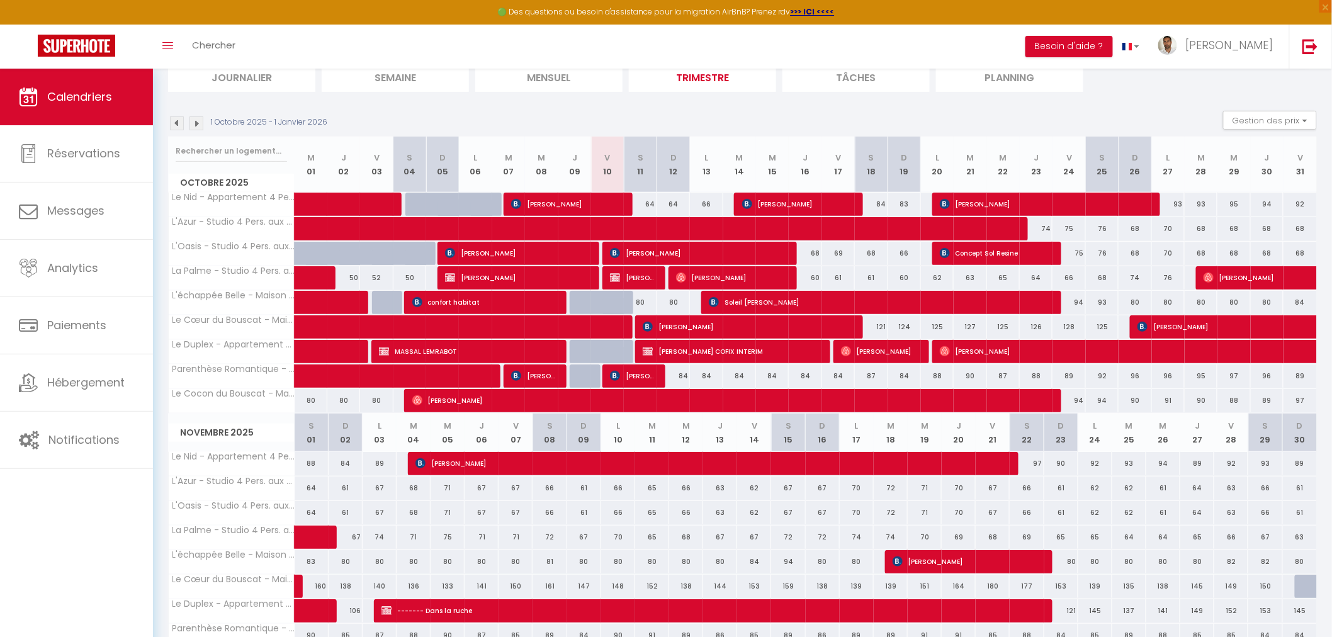
click at [481, 114] on div "1 Octobre 2025 - 1 Janvier 2026 Gestion des prix Nb Nuits minimum Règles Dispon…" at bounding box center [742, 124] width 1149 height 26
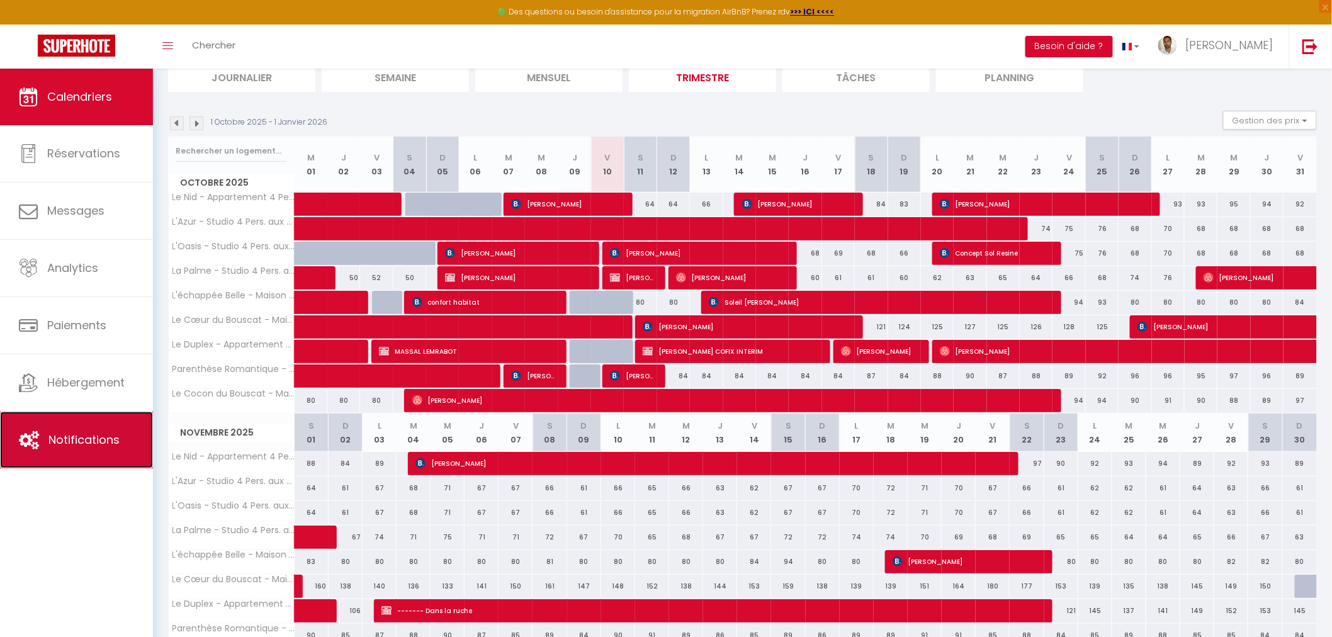
click at [91, 431] on link "Notifications" at bounding box center [76, 440] width 153 height 57
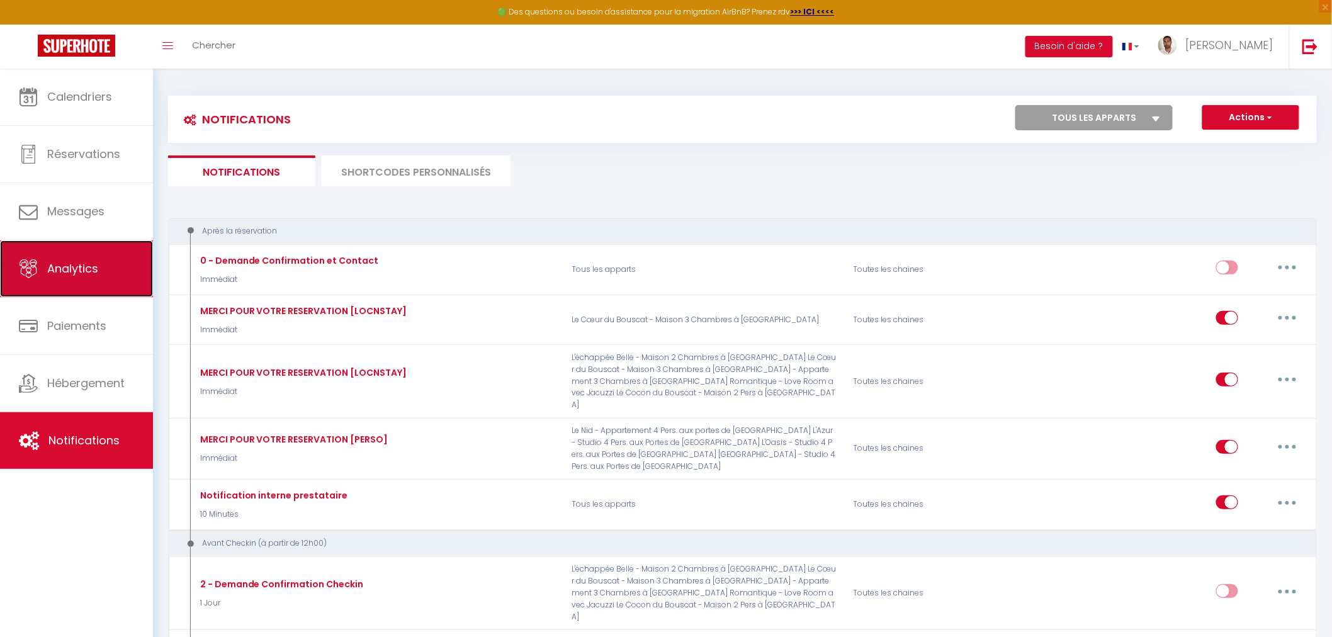
click at [93, 274] on span "Analytics" at bounding box center [72, 269] width 51 height 16
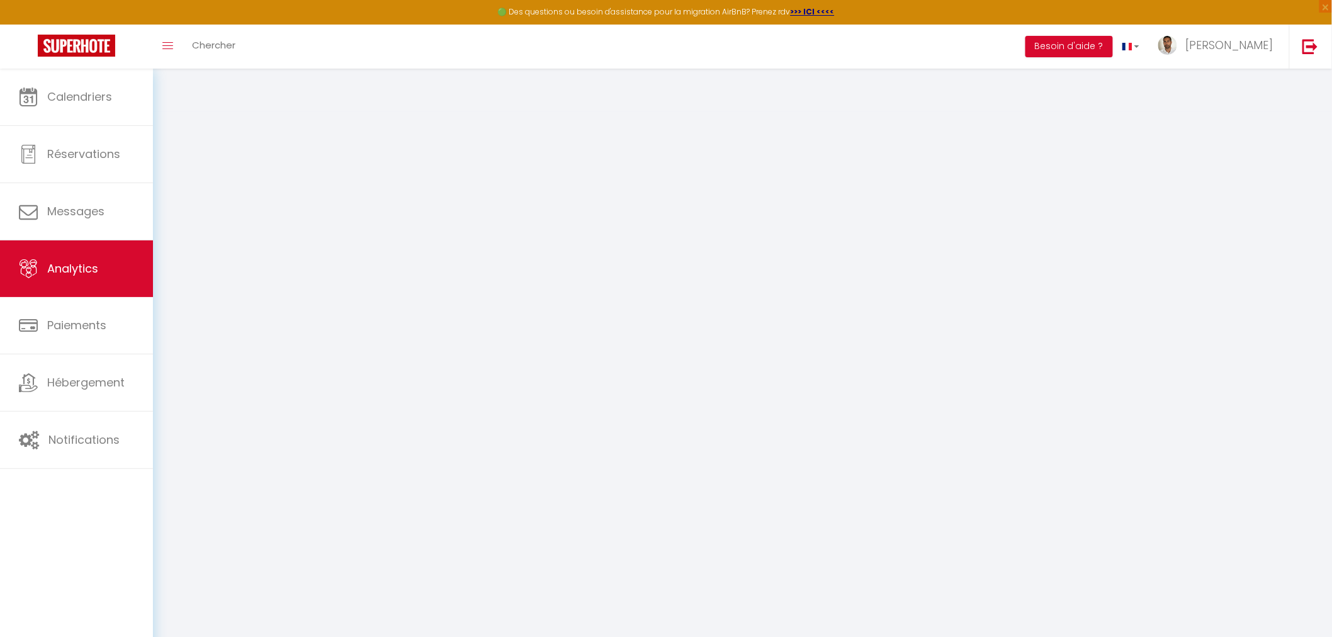
select select "2025"
select select "10"
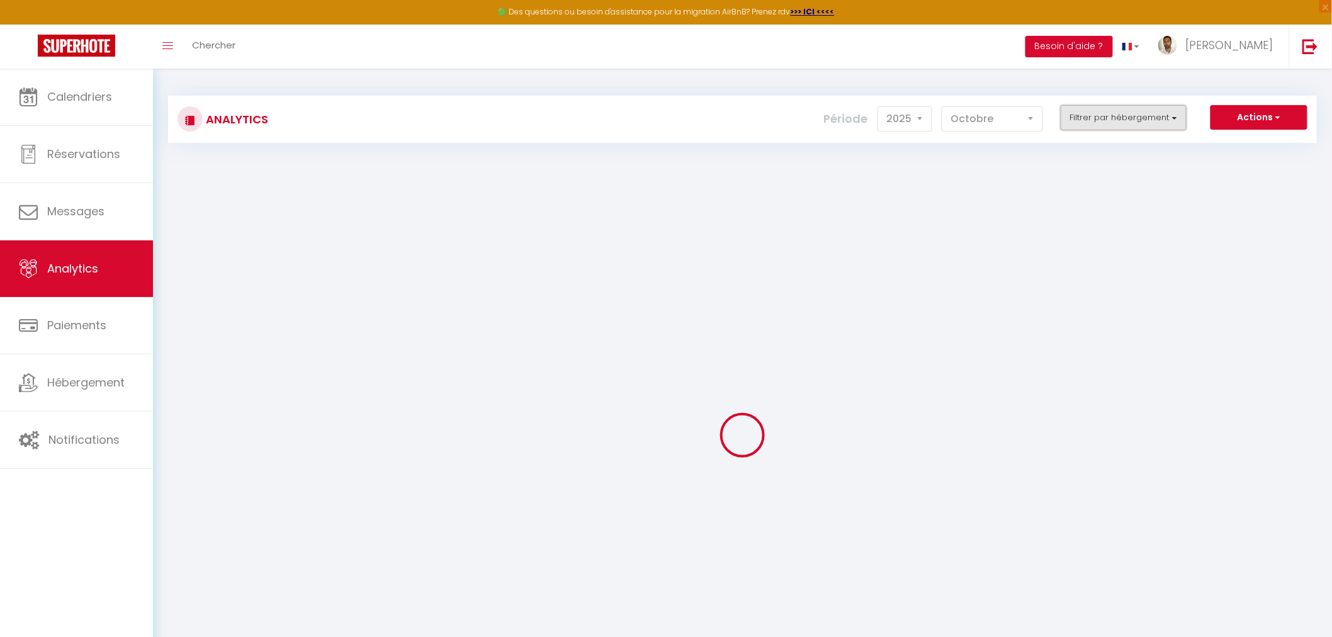
click at [1103, 118] on button "Filtrer par hébergement" at bounding box center [1123, 117] width 126 height 25
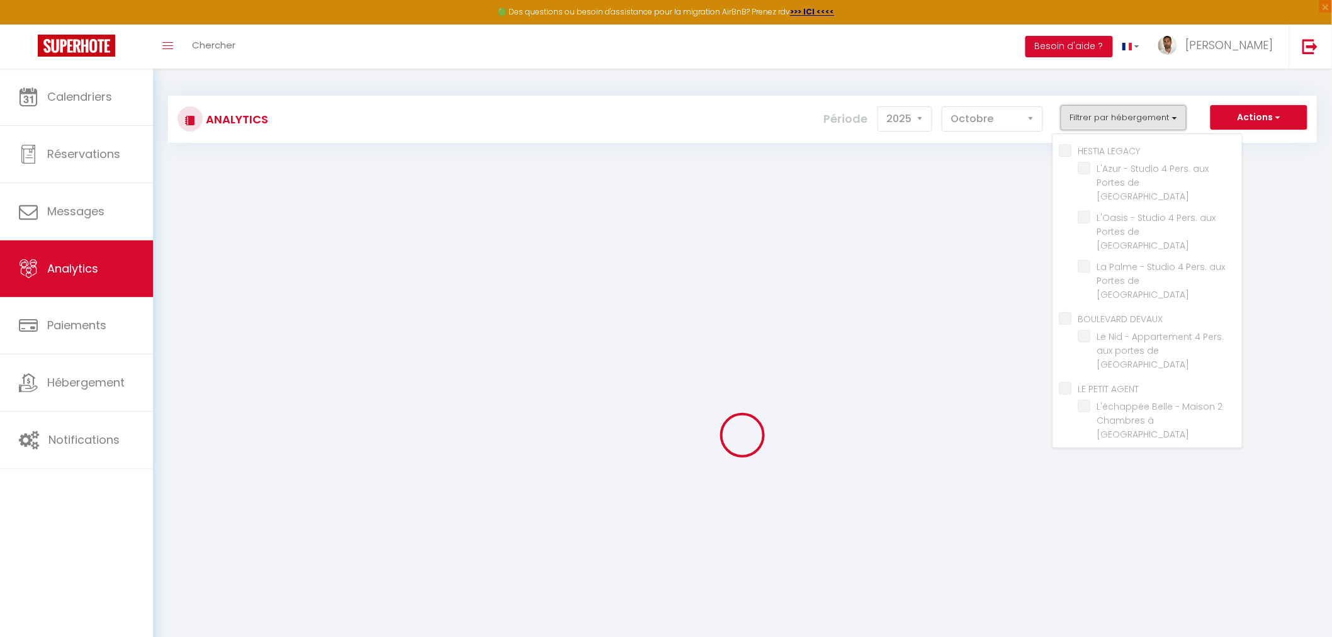
checkbox LEGACY "false"
checkbox Bordeaux "false"
checkbox DEVAUX "false"
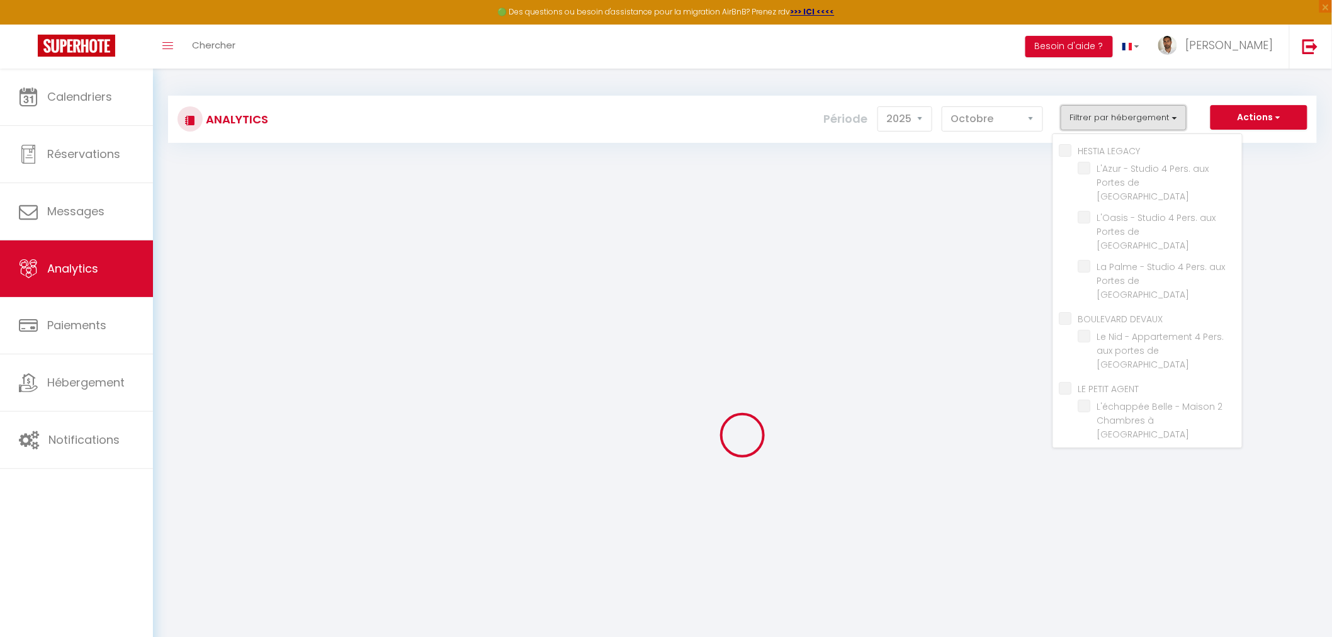
checkbox Paris "false"
checkbox AGENT "false"
checkbox Bordeaux "false"
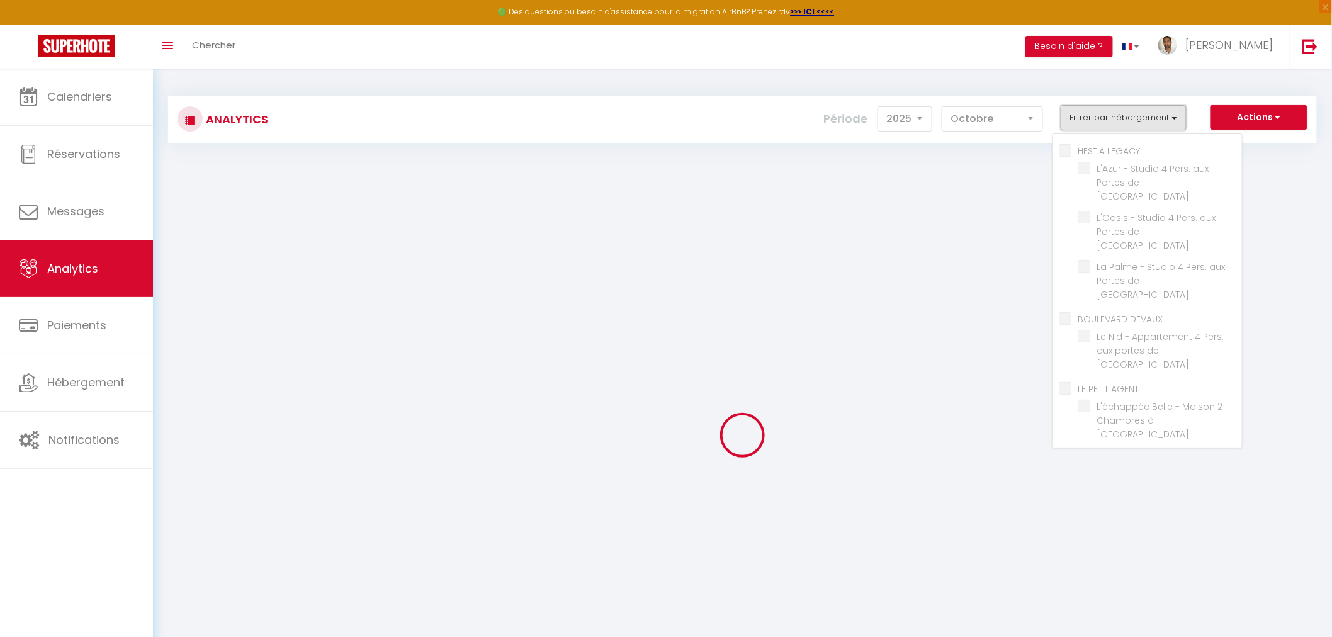
checkbox Jacuzzi "false"
checkbox Bordeaux "false"
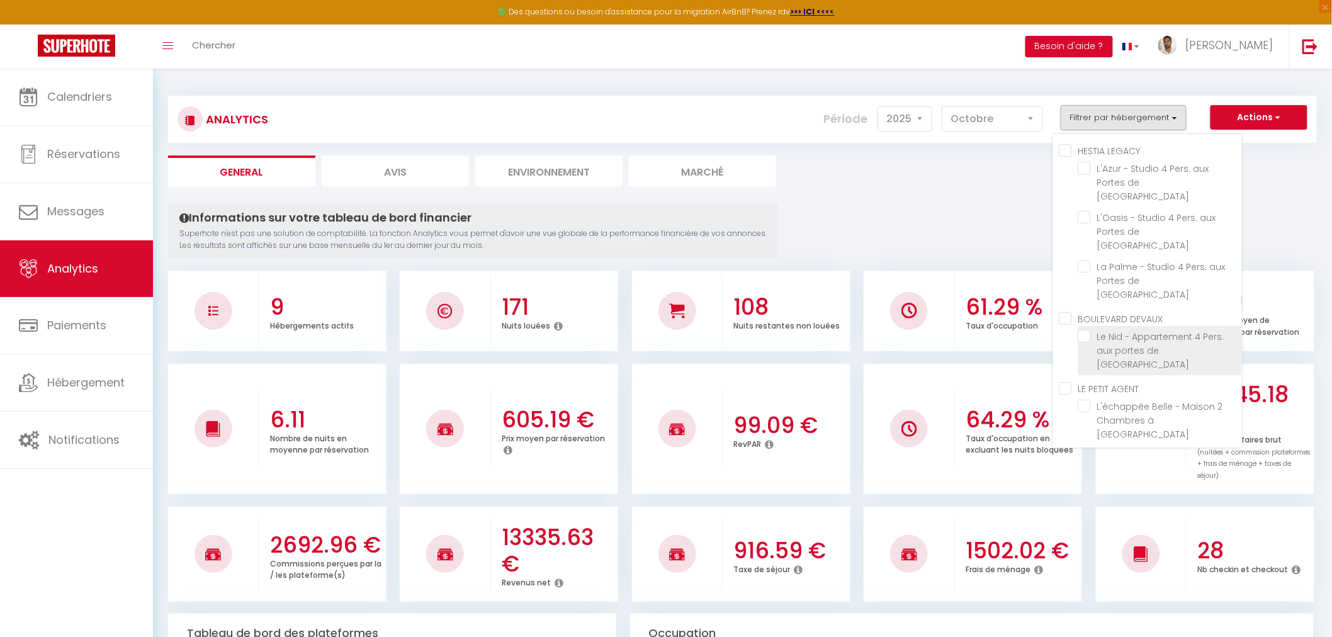
click at [1084, 330] on Paris "checkbox" at bounding box center [1160, 336] width 164 height 13
checkbox Paris "true"
checkbox Bordeaux "false"
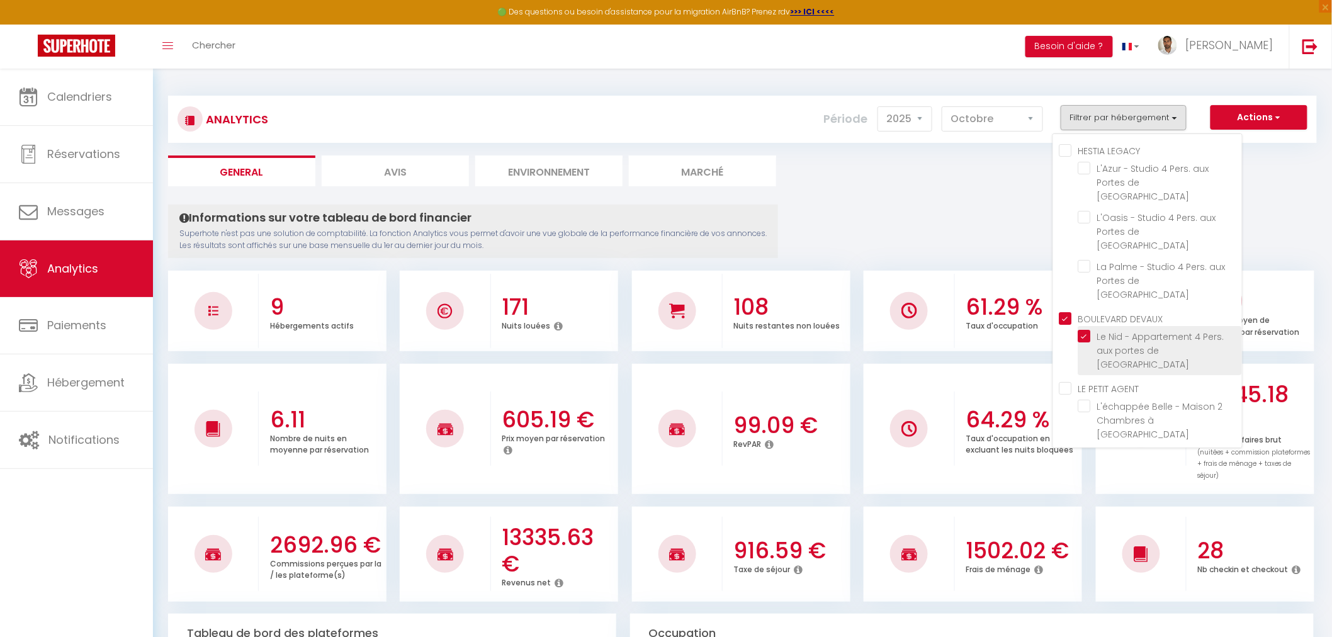
checkbox DEVAUX "true"
checkbox Bordeaux "false"
checkbox Jacuzzi "false"
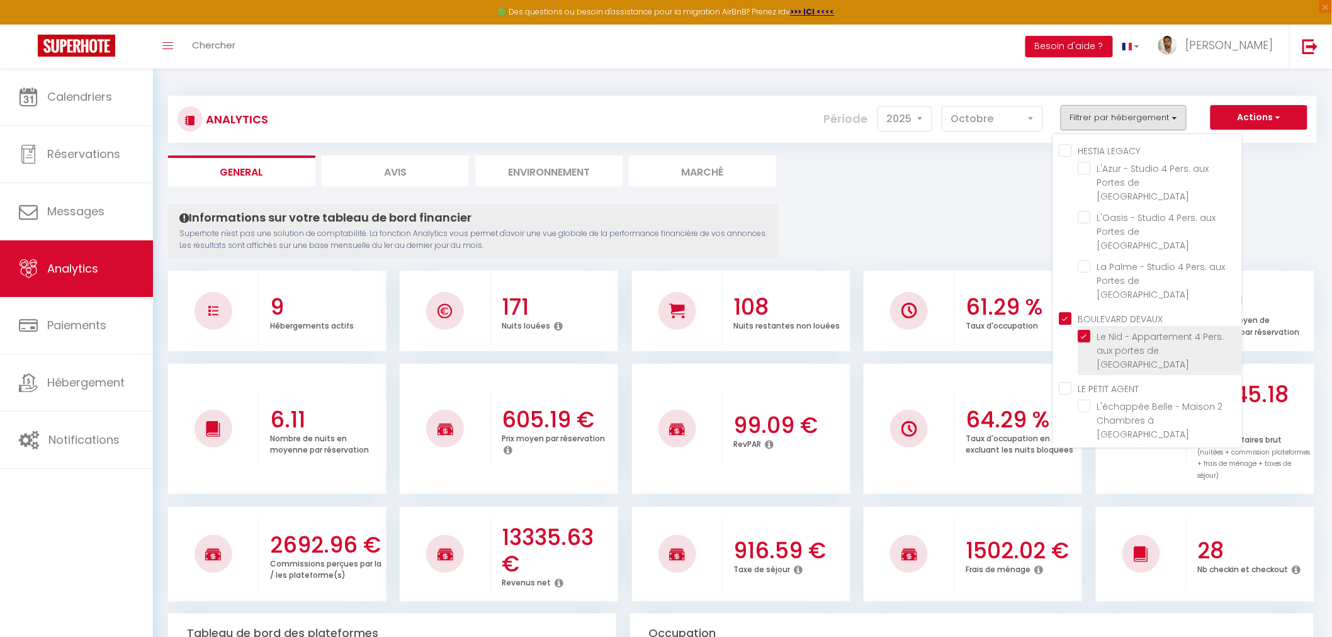
checkbox Bordeaux "false"
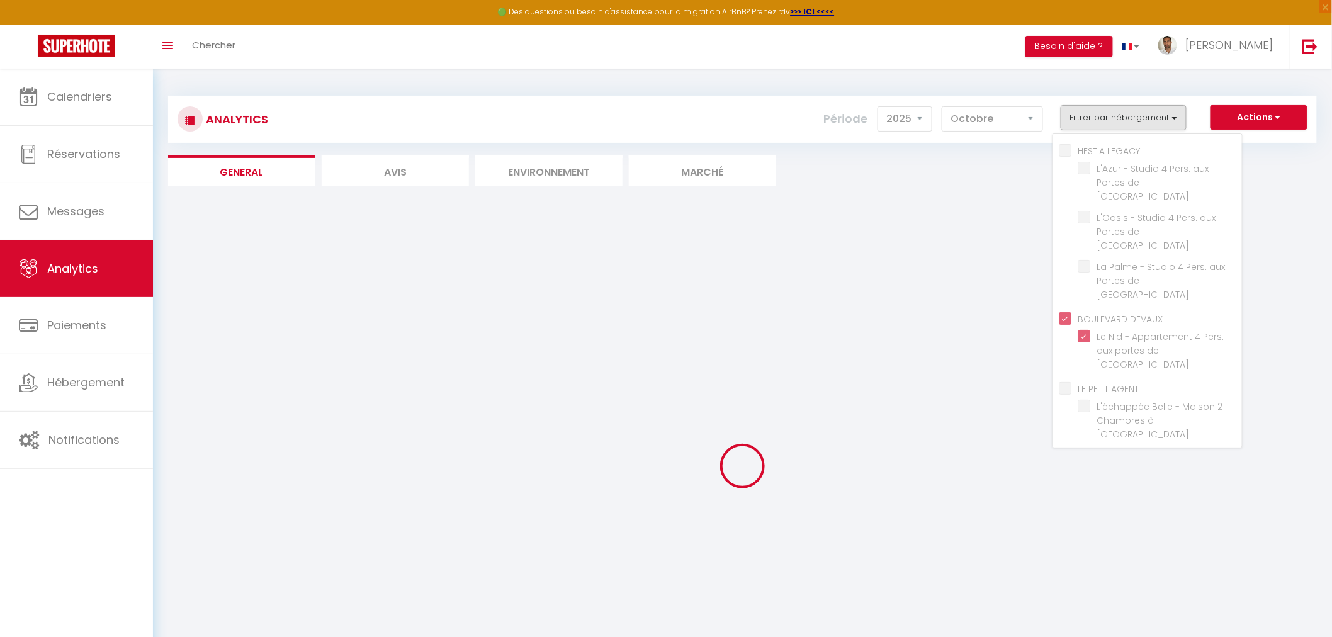
checkbox Bordeaux "false"
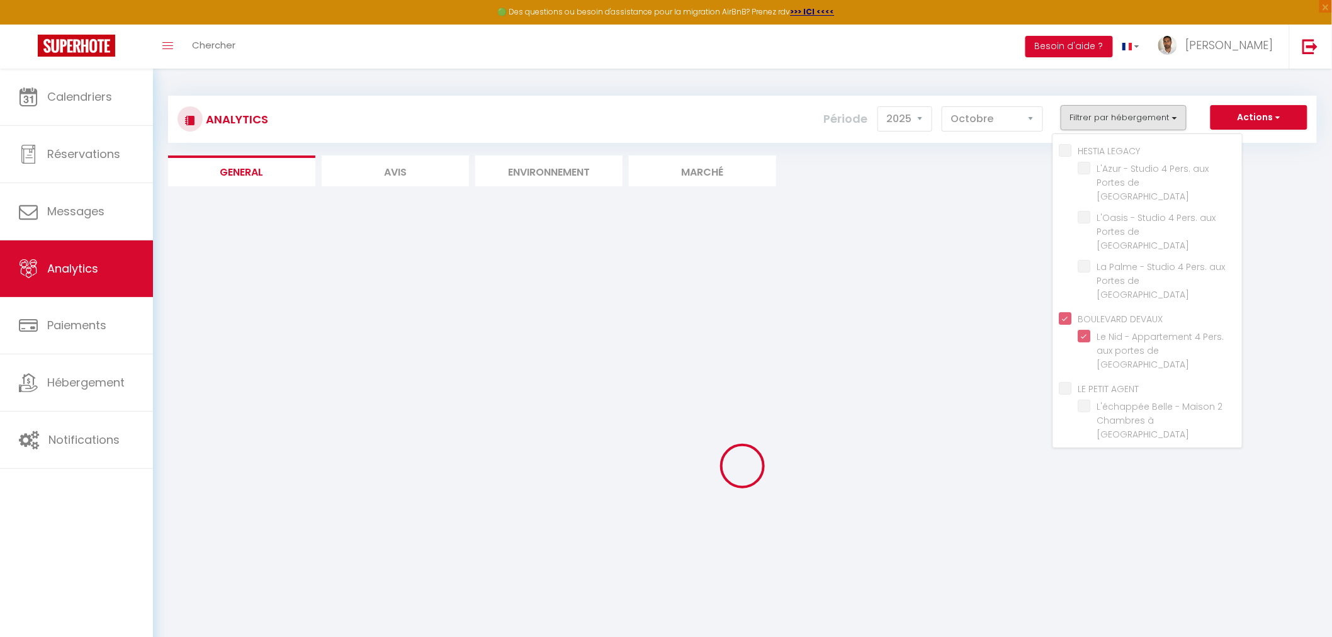
checkbox Bordeaux "false"
checkbox Jacuzzi "false"
checkbox Bordeaux "false"
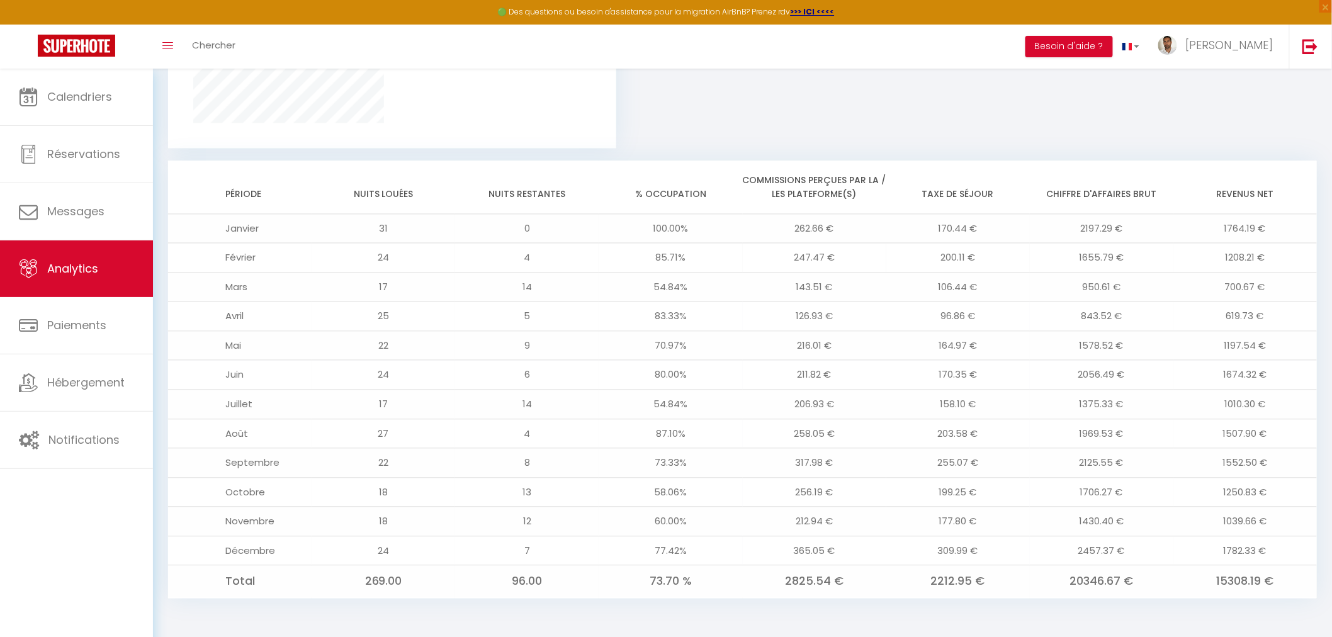
scroll to position [947, 0]
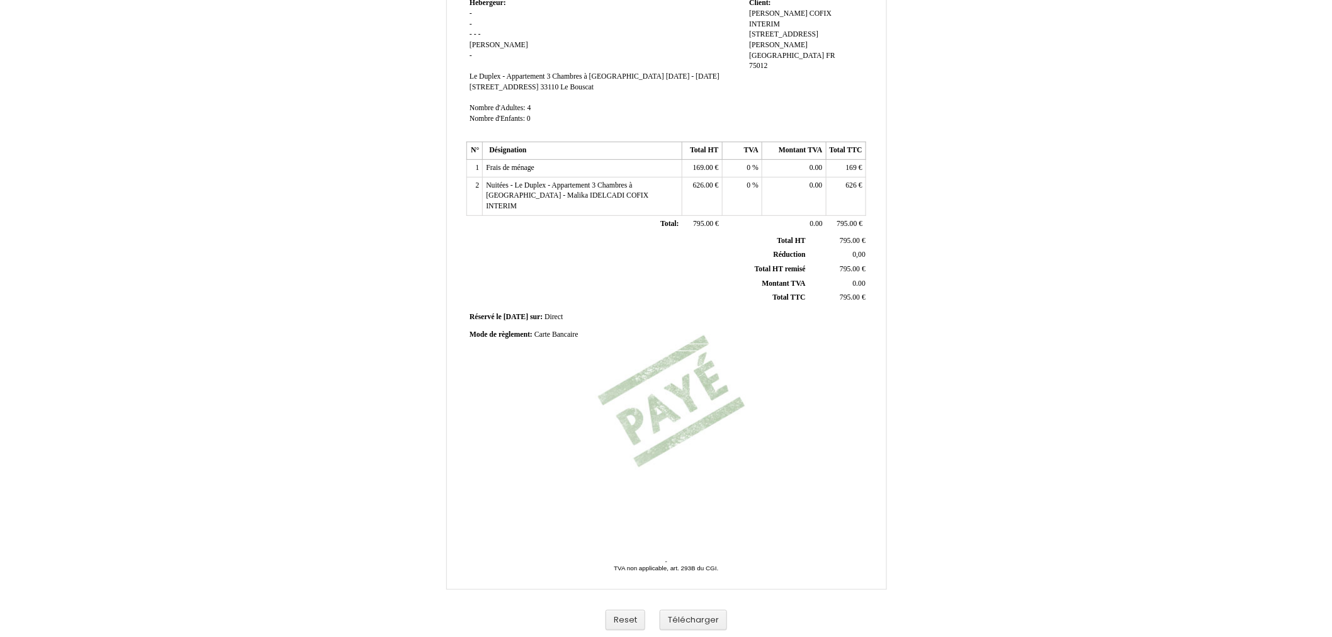
scroll to position [123, 0]
click at [704, 617] on button "Télécharger" at bounding box center [693, 619] width 67 height 21
